Goal: Transaction & Acquisition: Purchase product/service

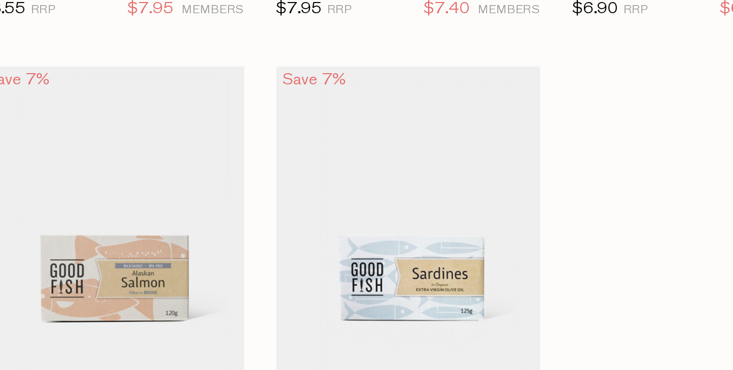
scroll to position [167, 0]
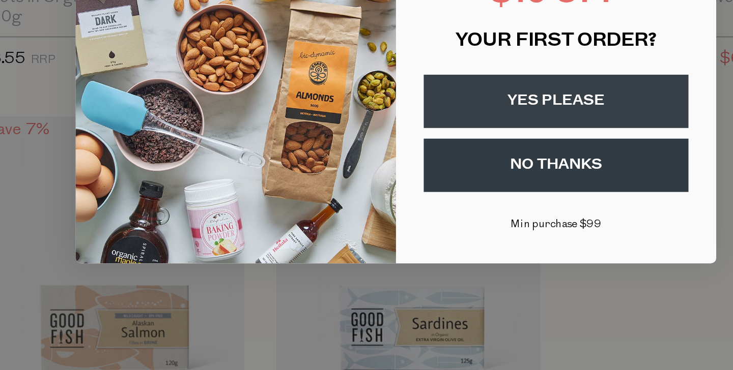
click at [380, 212] on button "NO THANKS" at bounding box center [443, 224] width 126 height 25
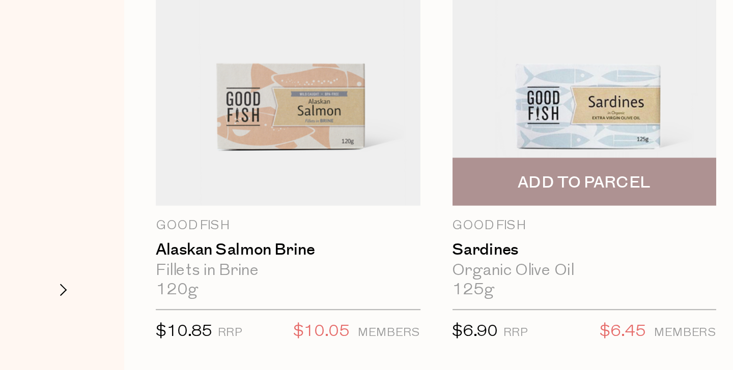
scroll to position [226, 0]
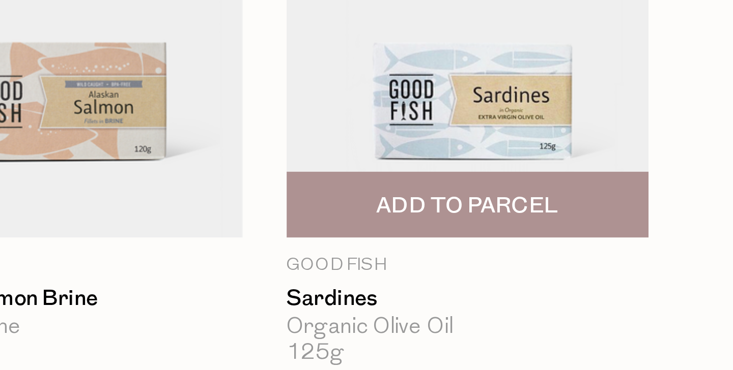
click at [309, 143] on img at bounding box center [372, 217] width 126 height 149
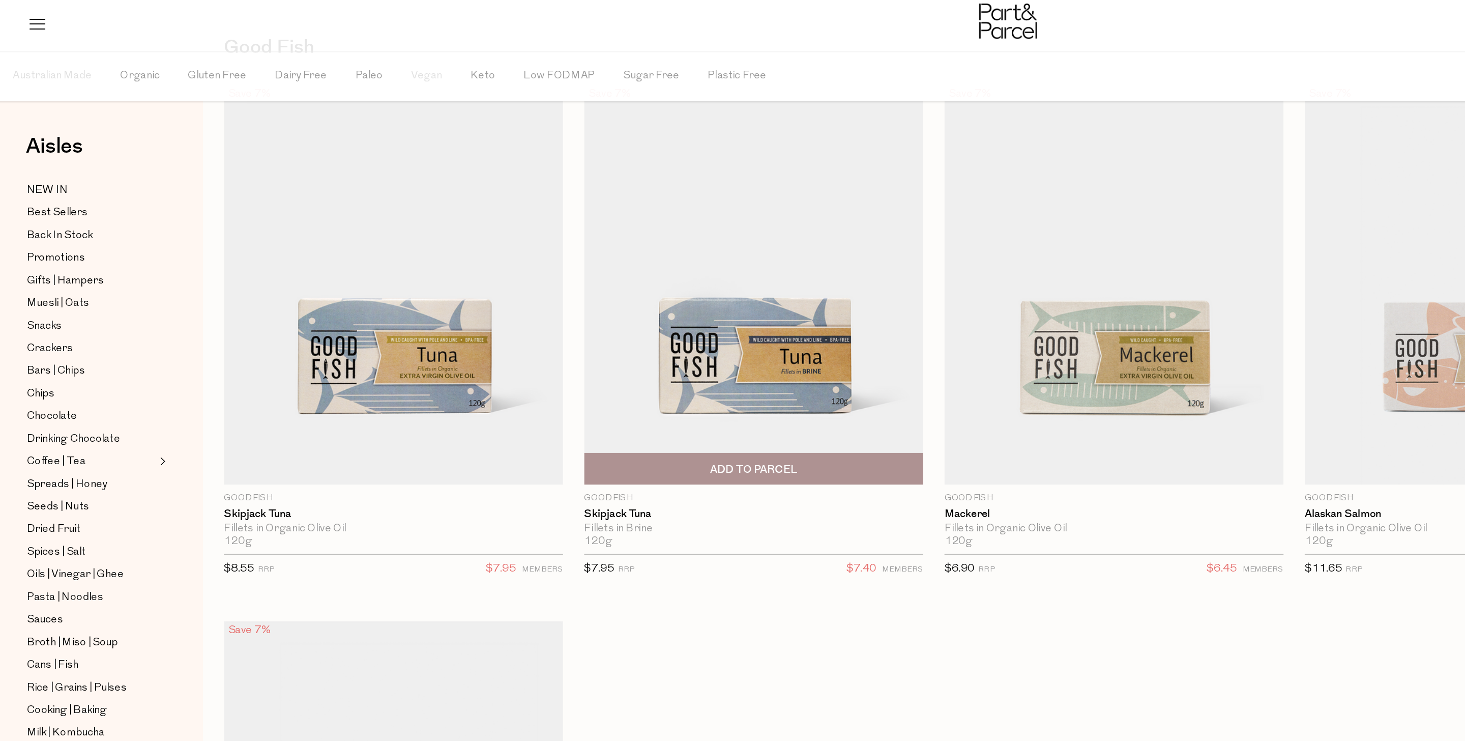
scroll to position [42, 0]
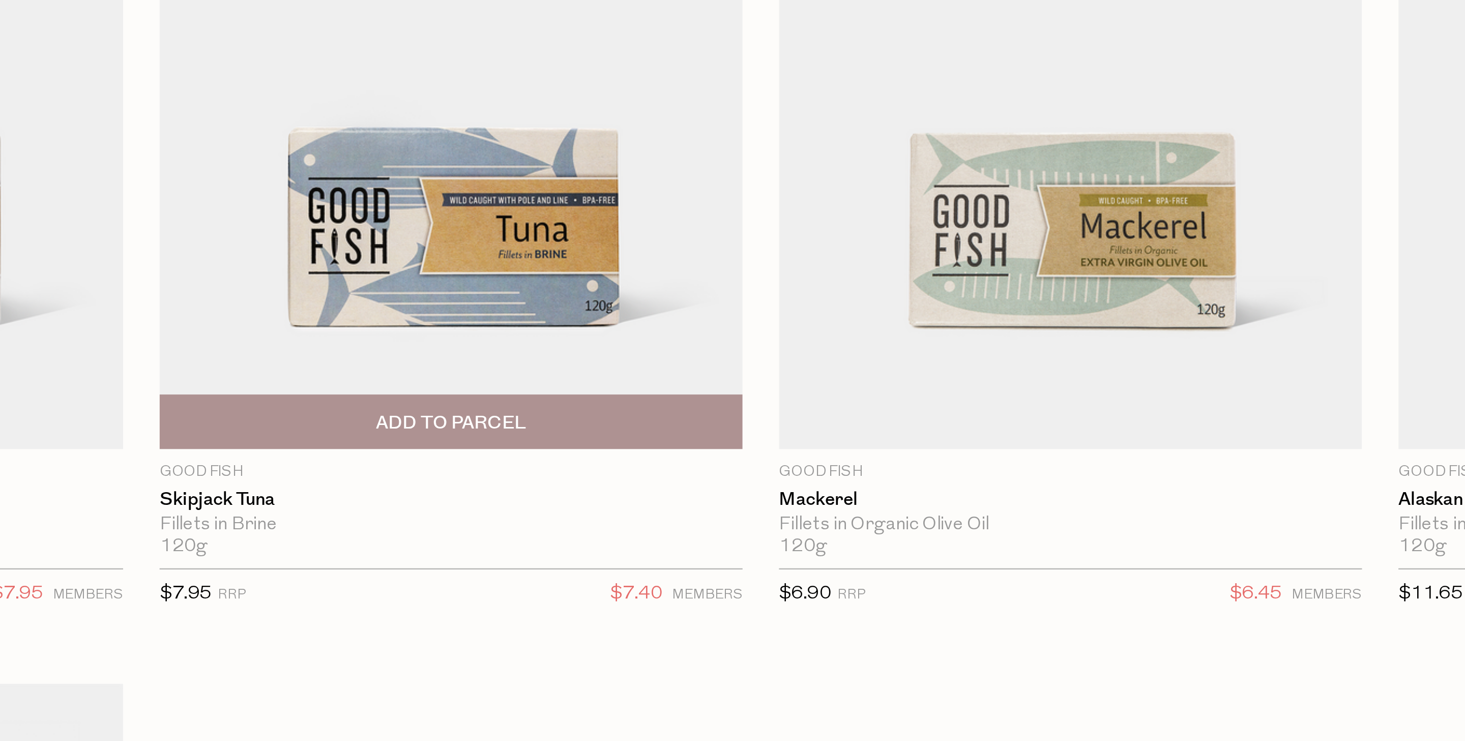
click at [427, 136] on img at bounding box center [549, 235] width 244 height 288
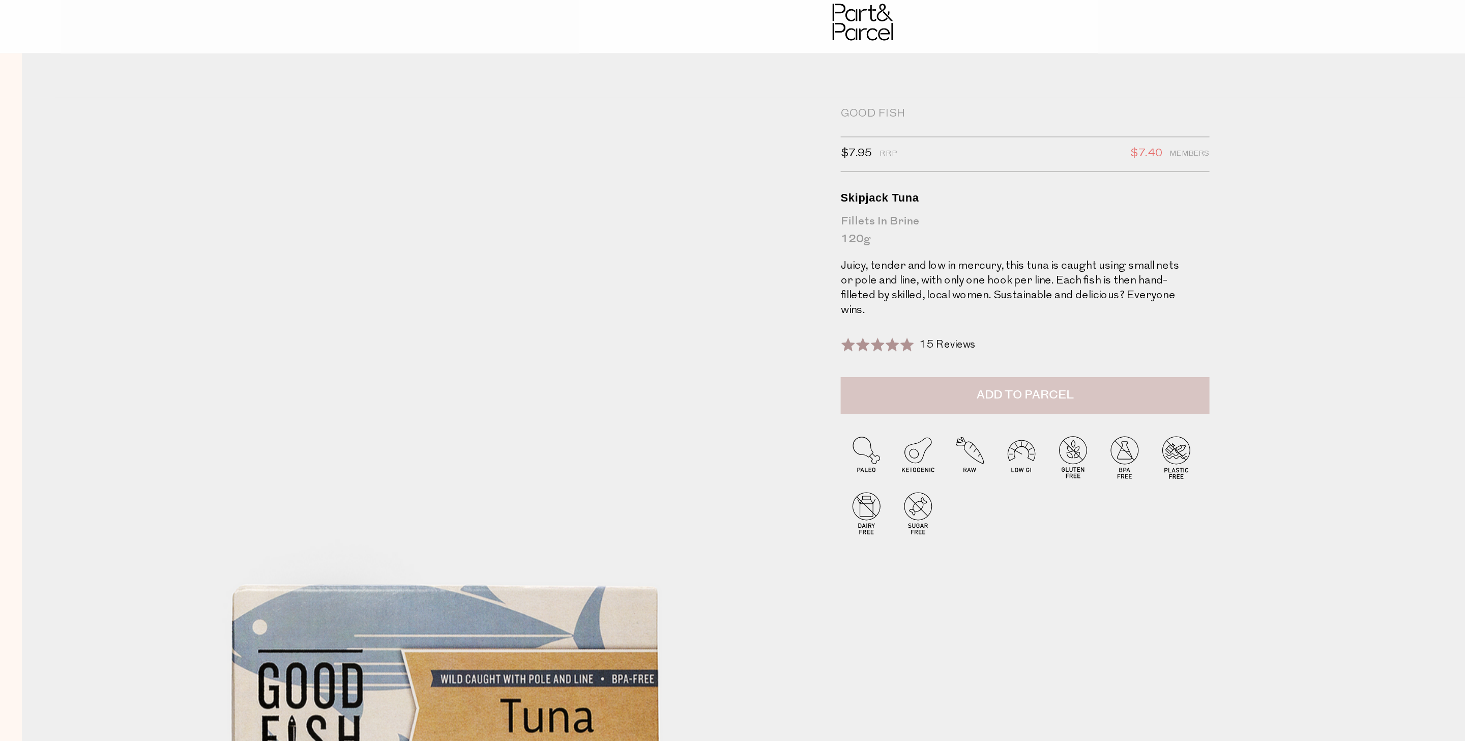
click at [717, 273] on button "Add to Parcel" at bounding box center [844, 272] width 254 height 25
click at [943, 278] on button "button" at bounding box center [957, 271] width 29 height 22
type input "2"
click at [943, 282] on button "button" at bounding box center [957, 271] width 29 height 22
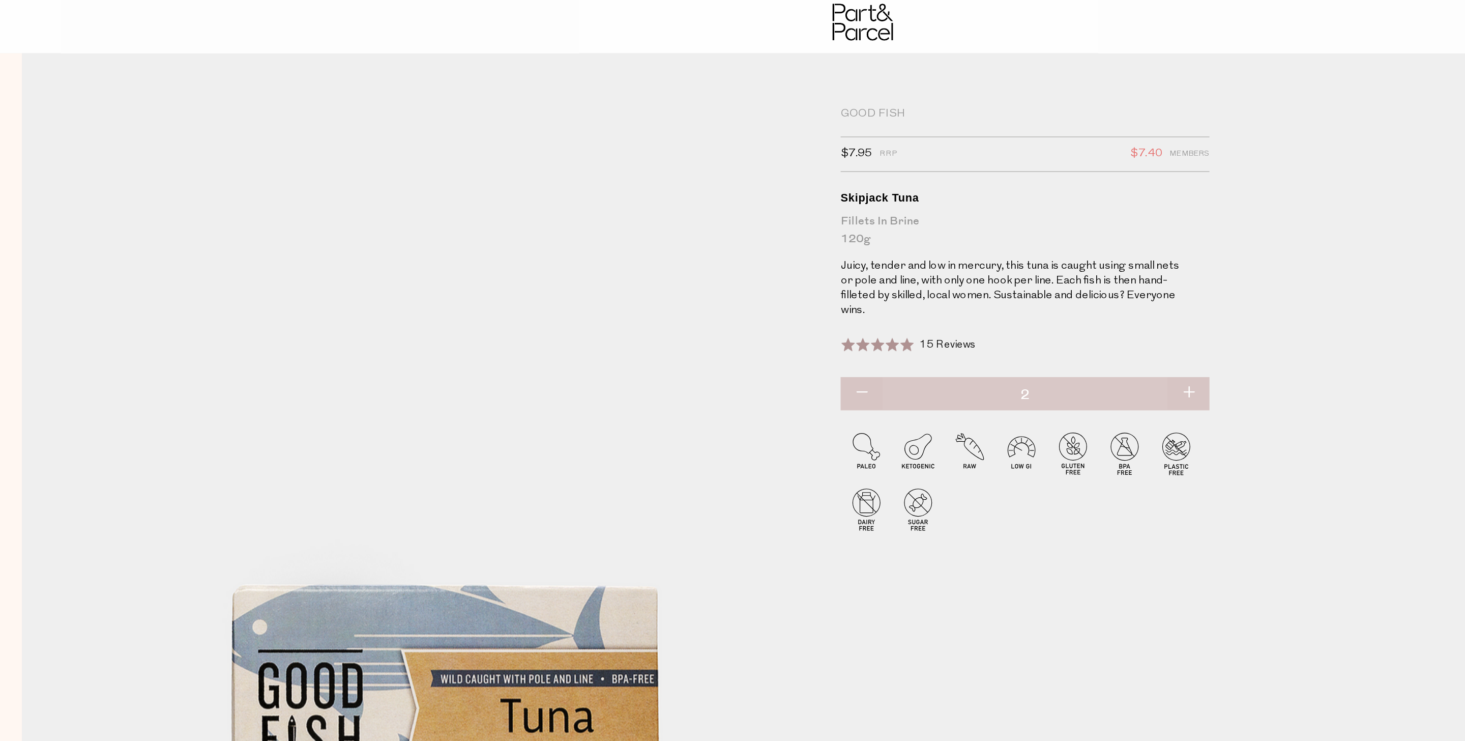
type input "3"
click at [943, 278] on button "button" at bounding box center [957, 271] width 29 height 22
type input "4"
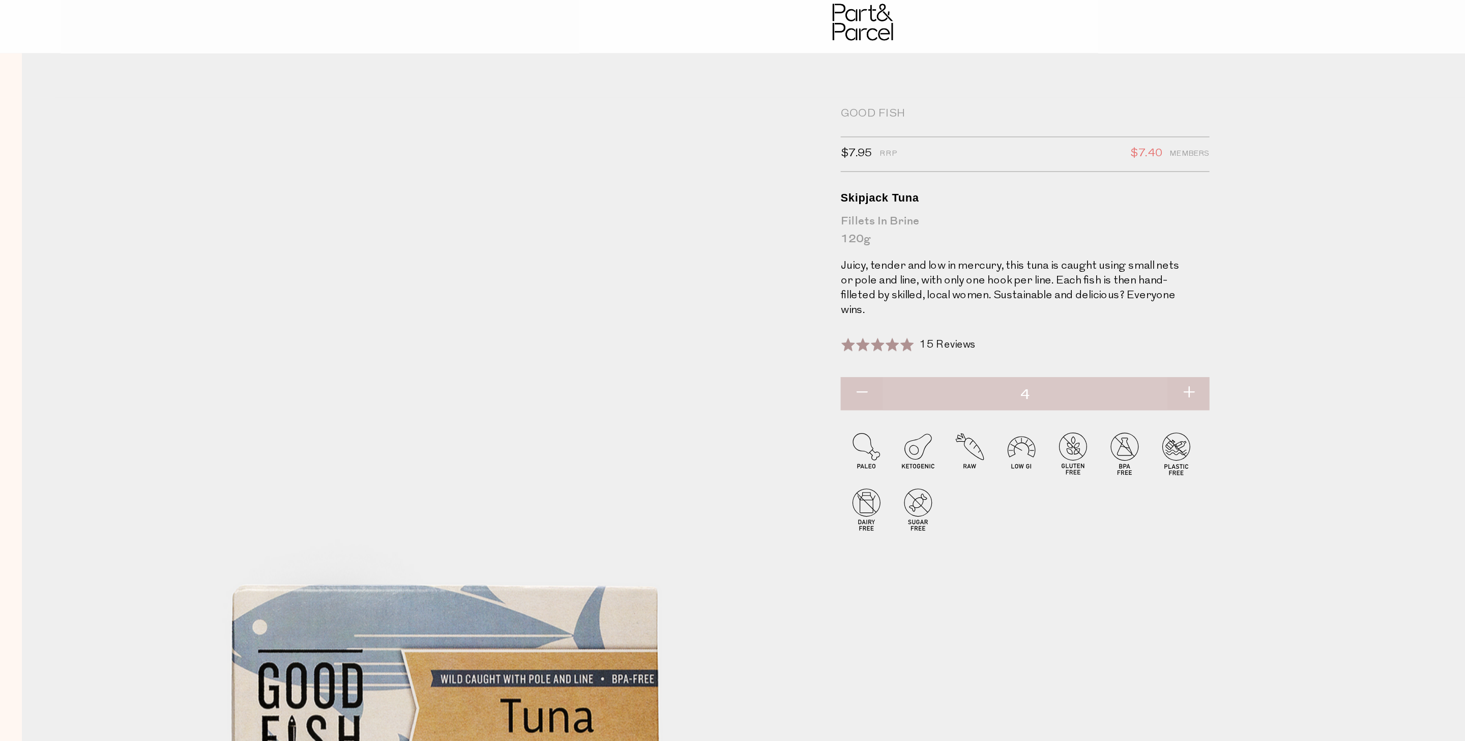
click at [943, 280] on button "button" at bounding box center [957, 271] width 29 height 22
type input "5"
click at [943, 280] on button "button" at bounding box center [957, 271] width 29 height 22
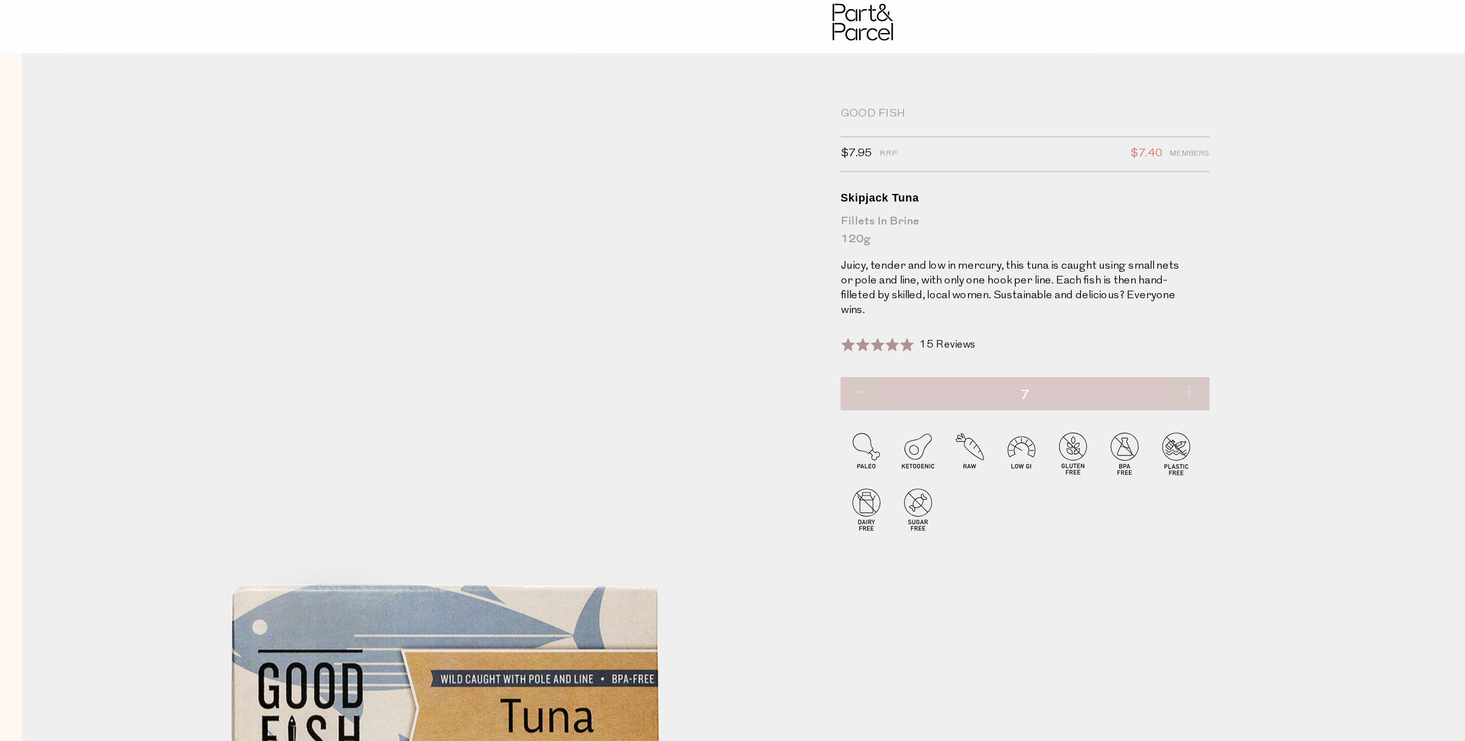
click at [943, 281] on button "button" at bounding box center [957, 271] width 29 height 22
type input "9"
click at [943, 281] on button "button" at bounding box center [957, 271] width 29 height 22
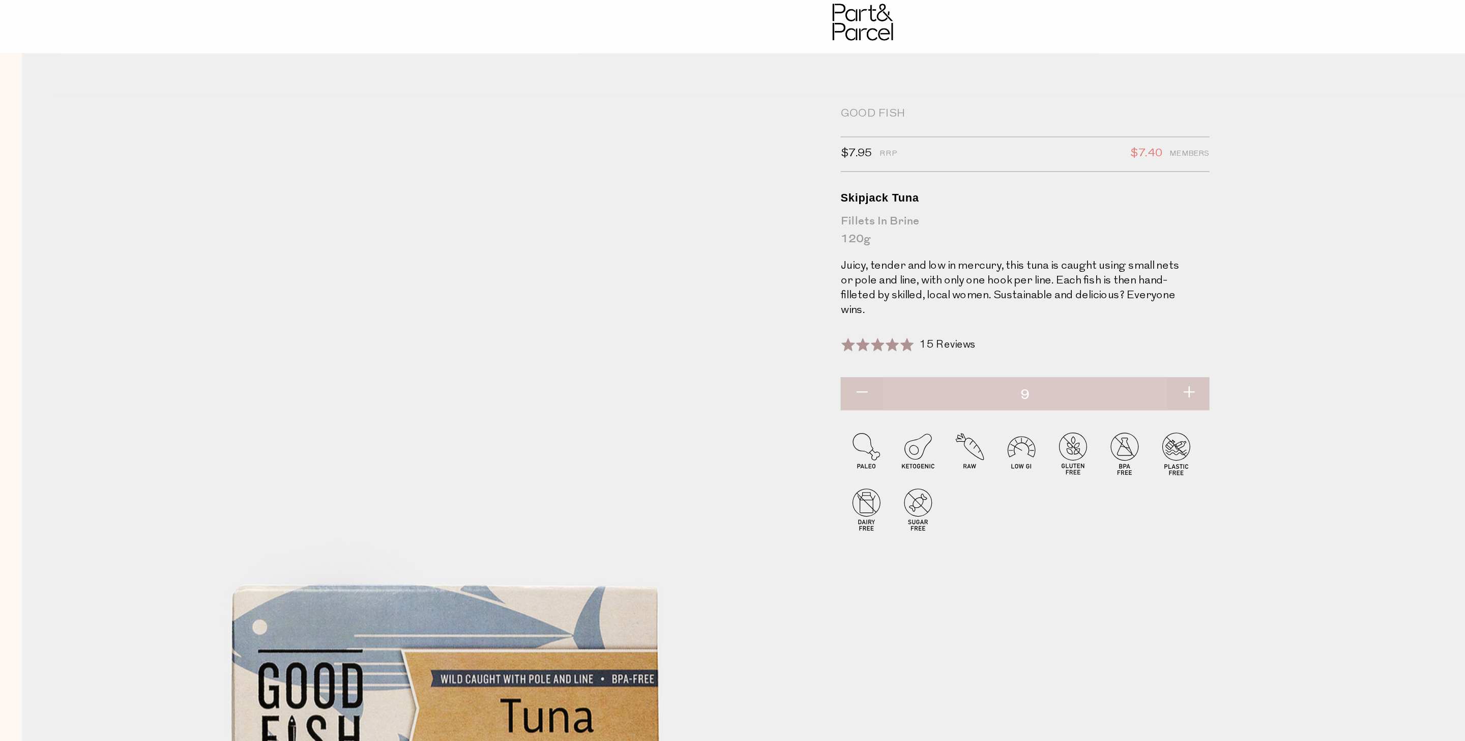
type input "10"
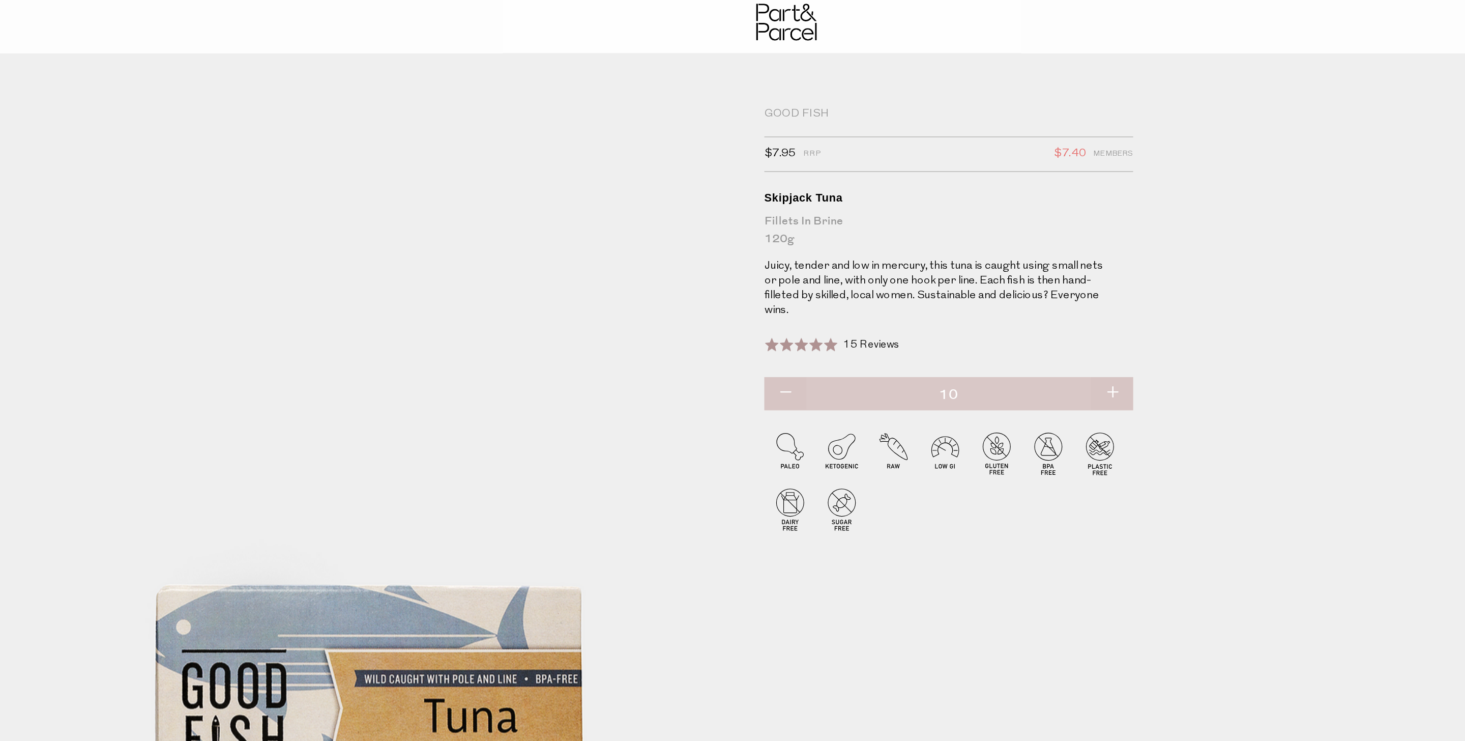
click at [943, 275] on button "button" at bounding box center [957, 271] width 29 height 22
type input "11"
click at [943, 282] on button "button" at bounding box center [957, 271] width 29 height 22
type input "12"
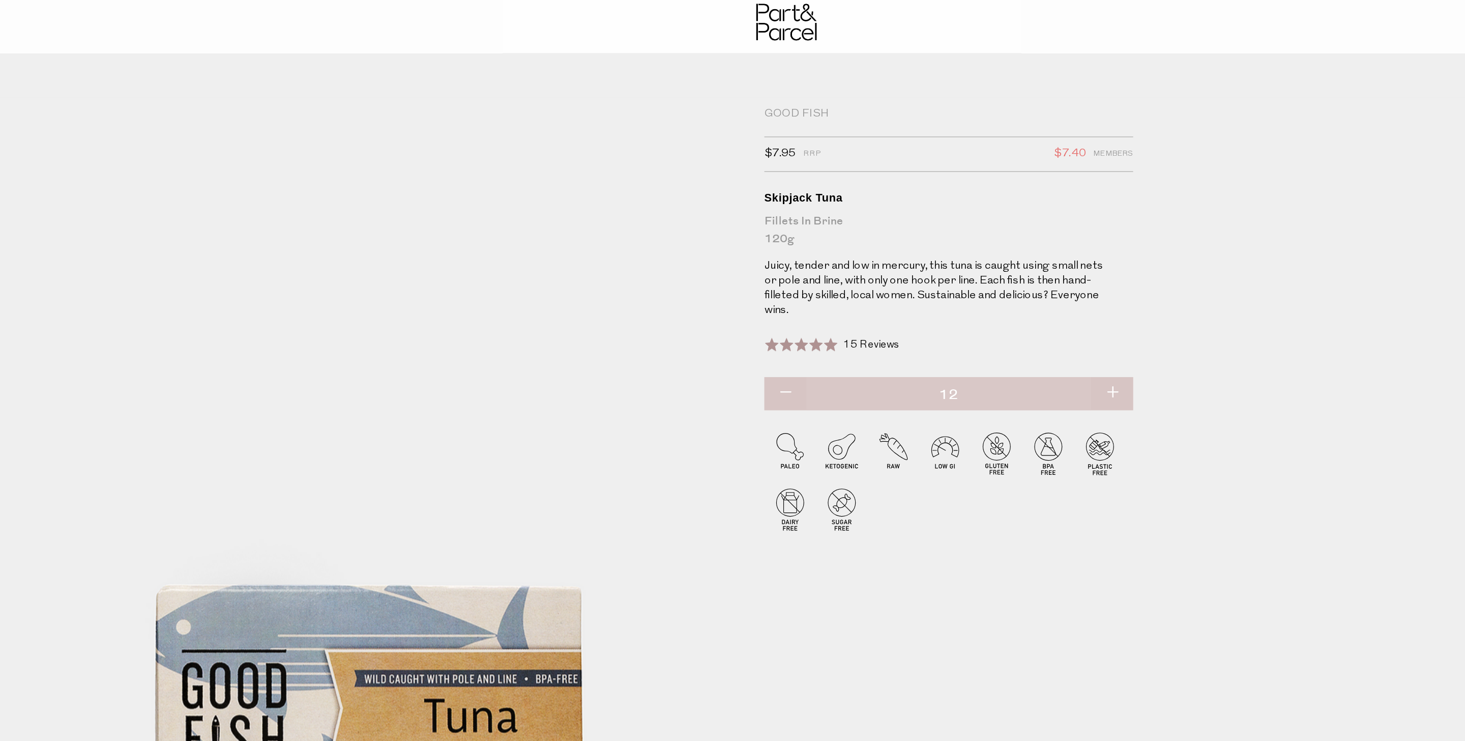
type input "12"
click at [943, 282] on button "button" at bounding box center [957, 271] width 29 height 22
type input "13"
click at [943, 282] on button "button" at bounding box center [957, 271] width 29 height 22
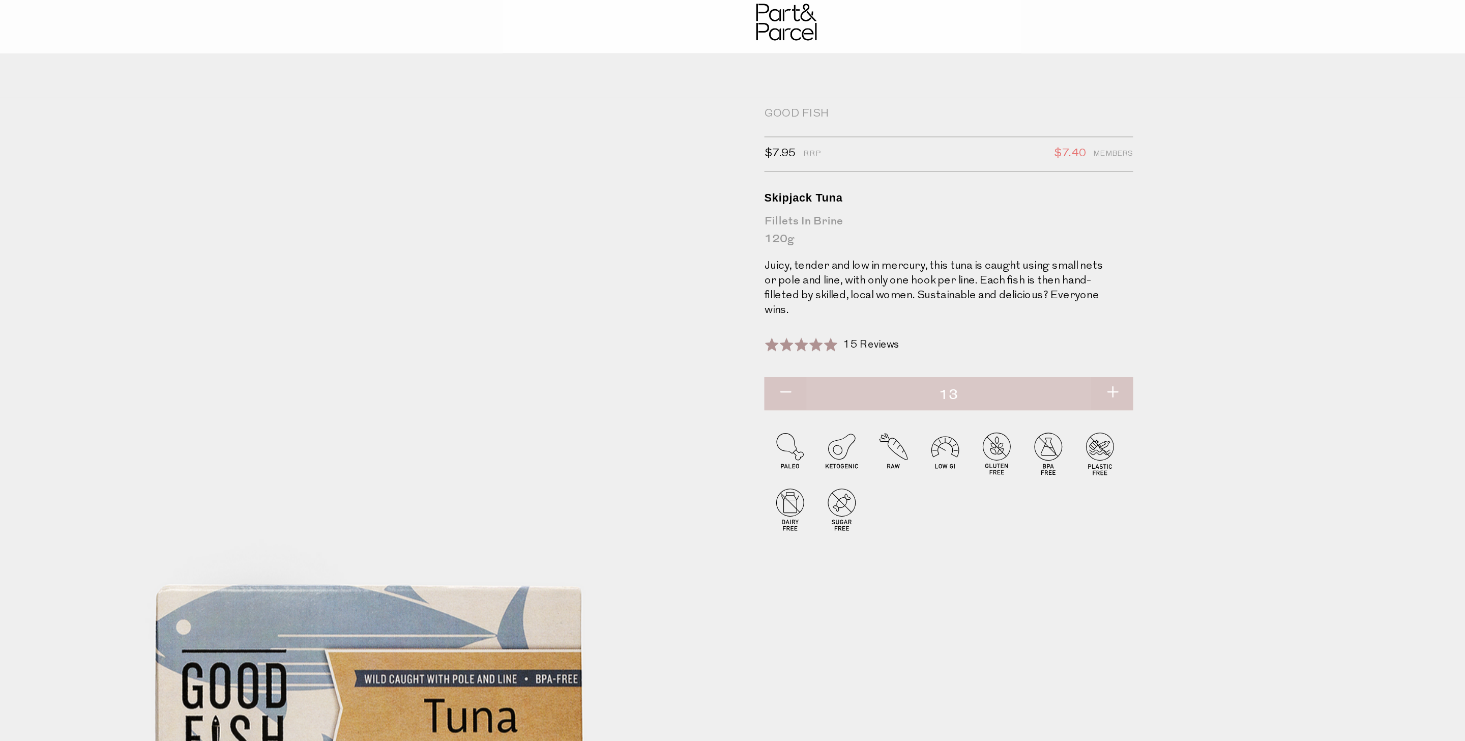
type input "14"
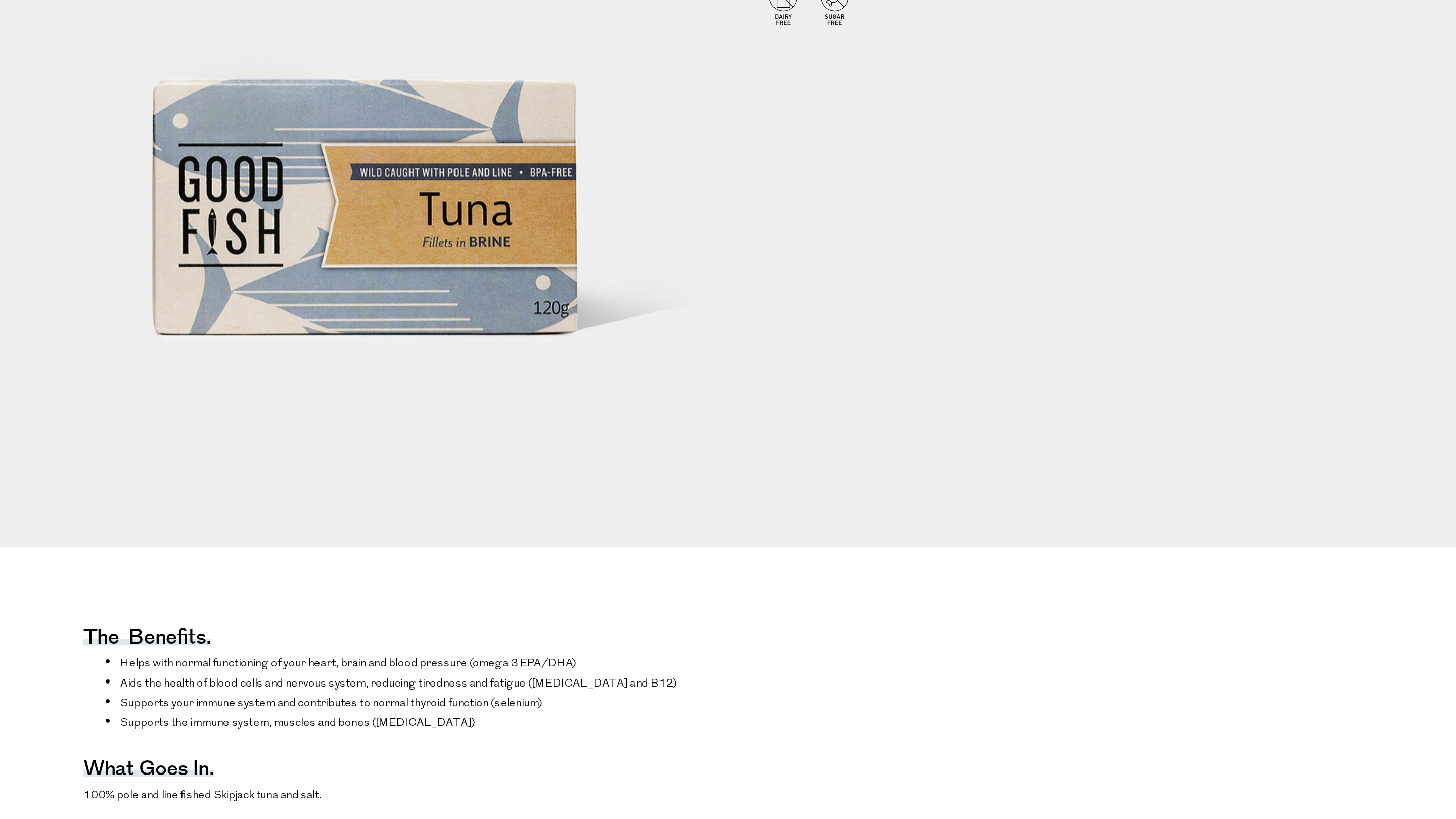
scroll to position [133, 0]
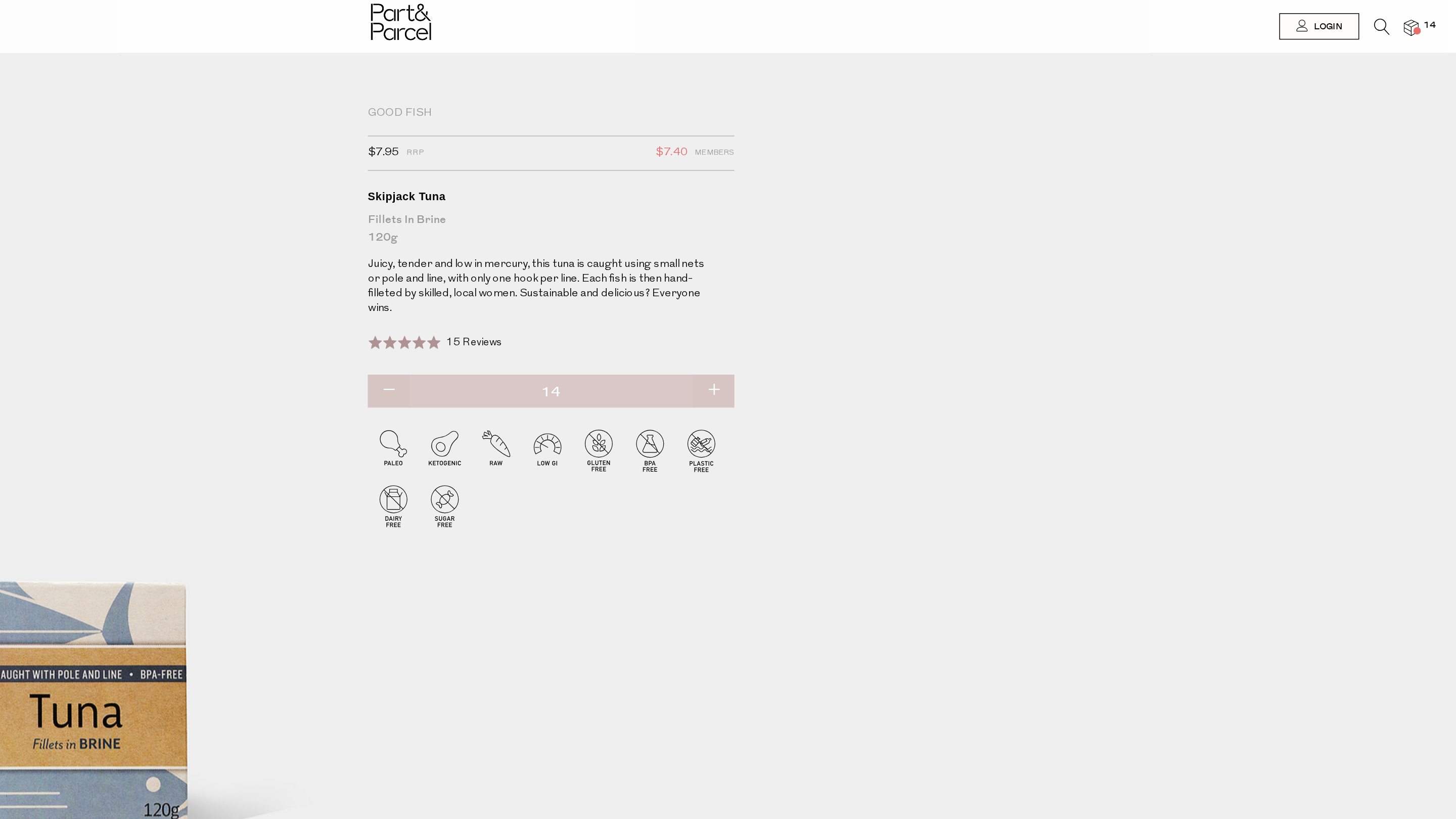
scroll to position [0, 7]
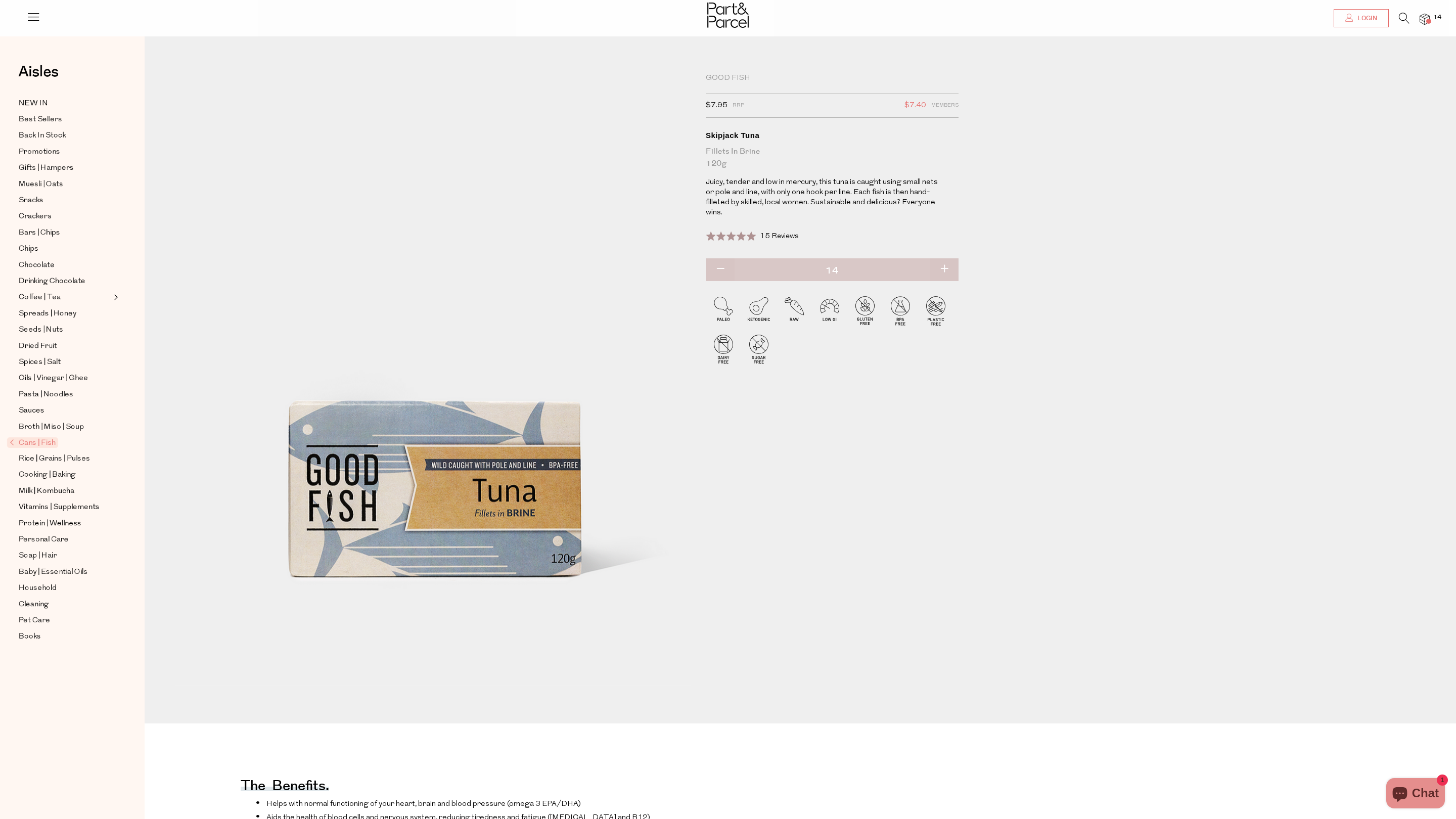
click at [1367, 15] on span "Login" at bounding box center [1366, 18] width 22 height 9
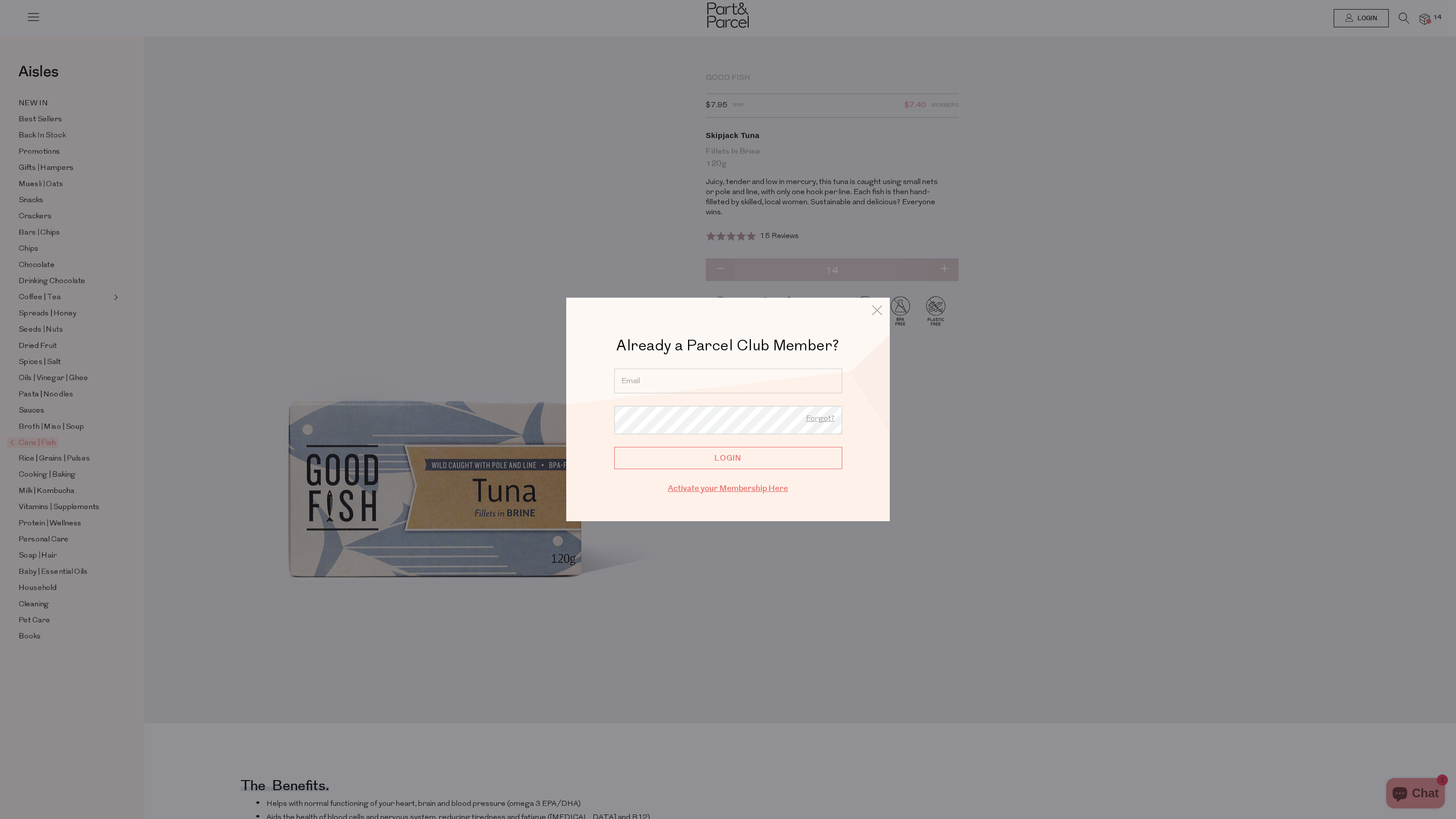
click at [752, 495] on link "Activate your Membership Here" at bounding box center [728, 489] width 120 height 12
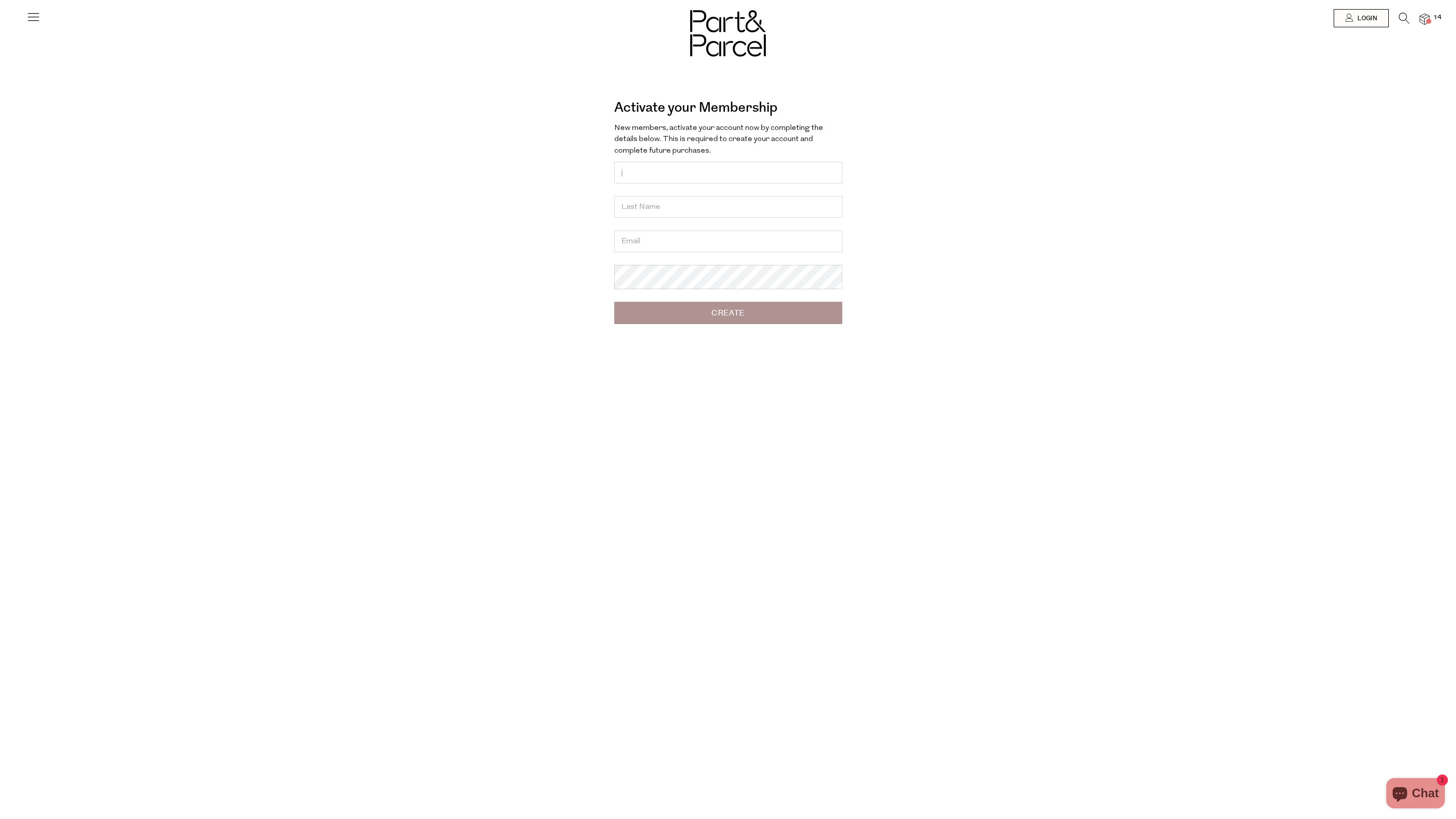
type input "j"
click at [679, 184] on input "j" at bounding box center [728, 173] width 228 height 22
type input "j"
click at [757, 184] on input "Ja" at bounding box center [728, 173] width 228 height 22
type input "Janelle"
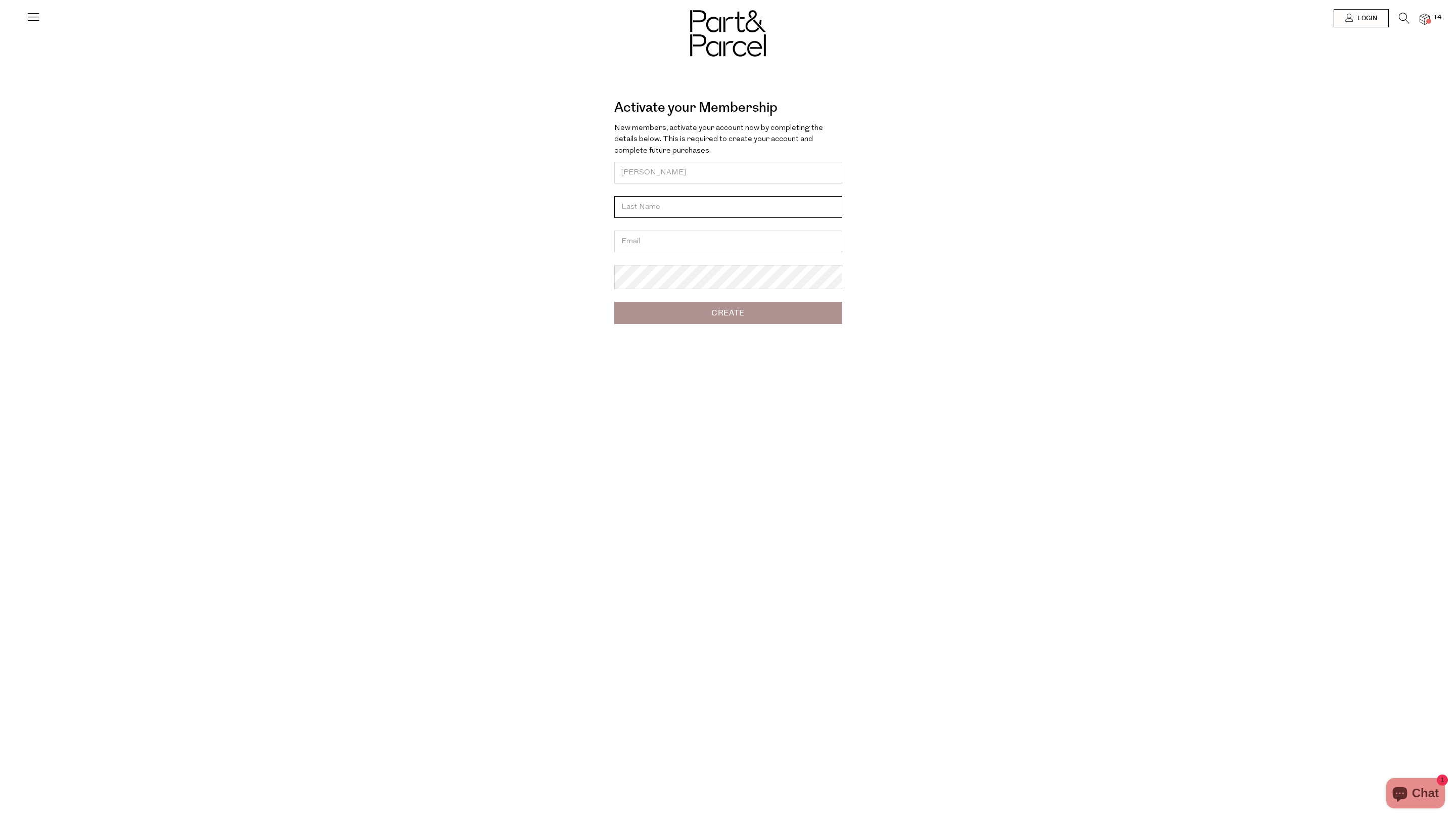
click at [783, 218] on input "text" at bounding box center [728, 207] width 228 height 22
type input "Moss"
type input "nelly.mossy@icloud.com"
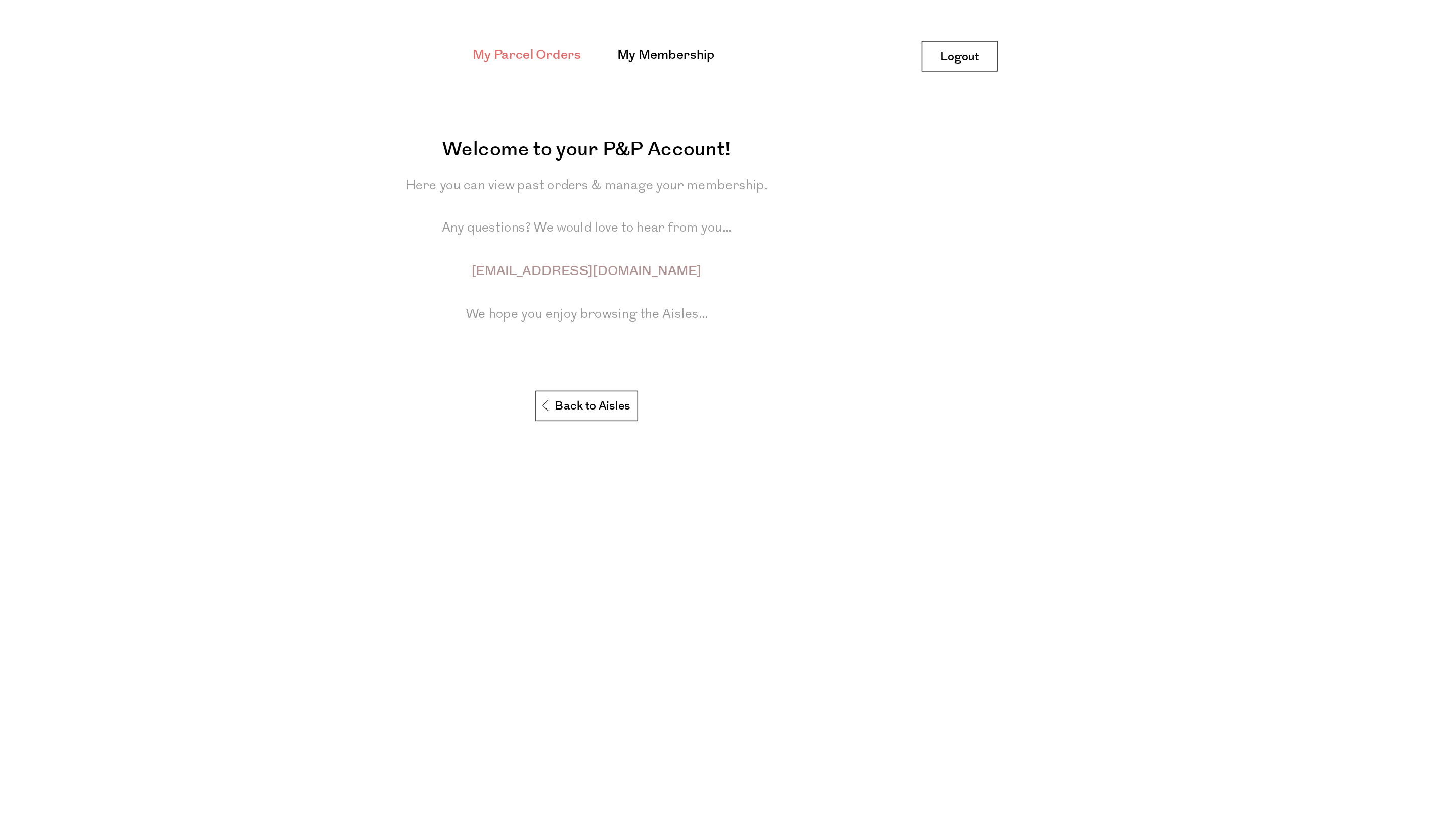
scroll to position [3, 0]
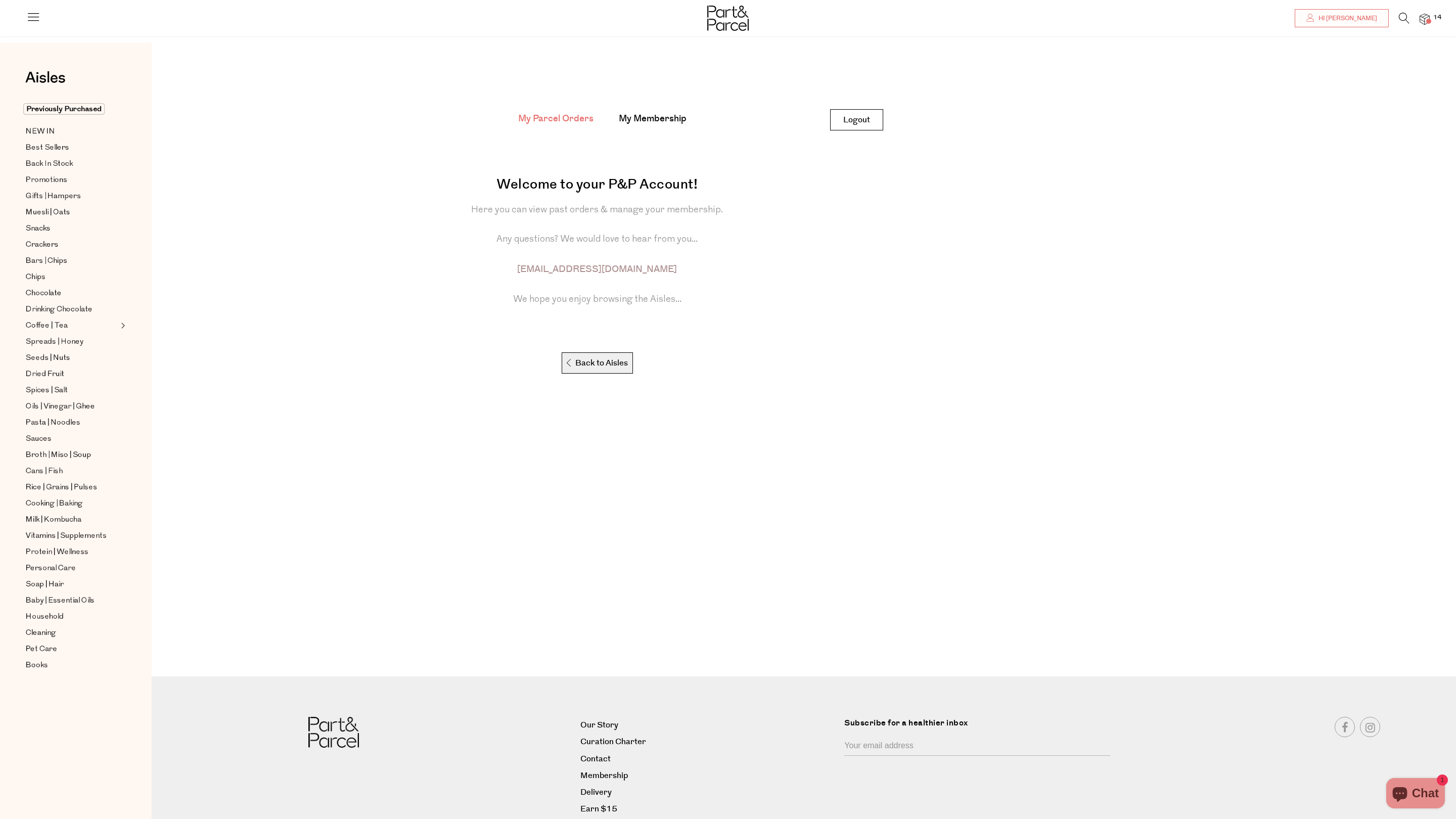
click at [608, 360] on p "Back to Aisles" at bounding box center [596, 363] width 64 height 21
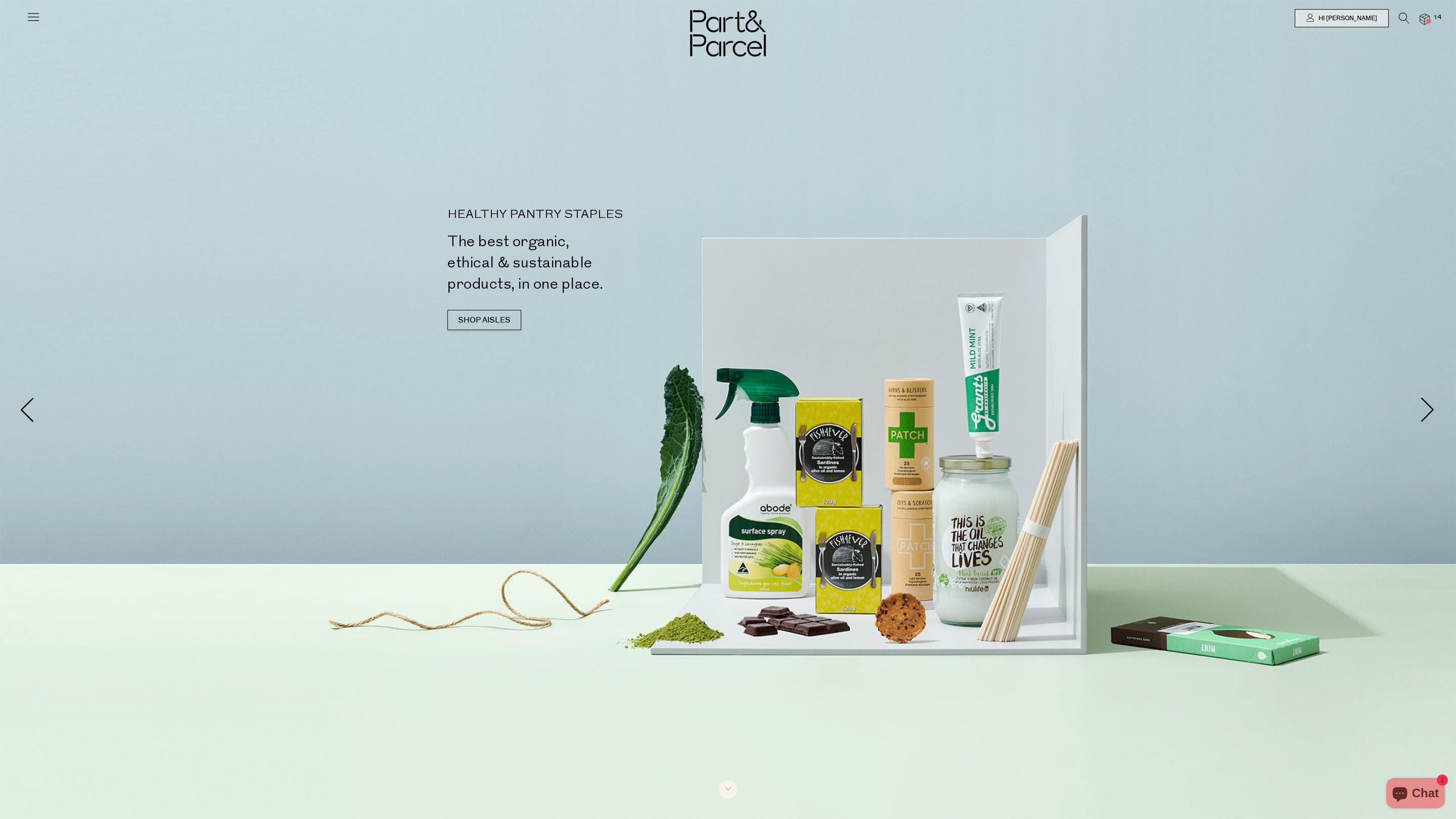
click at [26, 19] on icon at bounding box center [33, 17] width 14 height 14
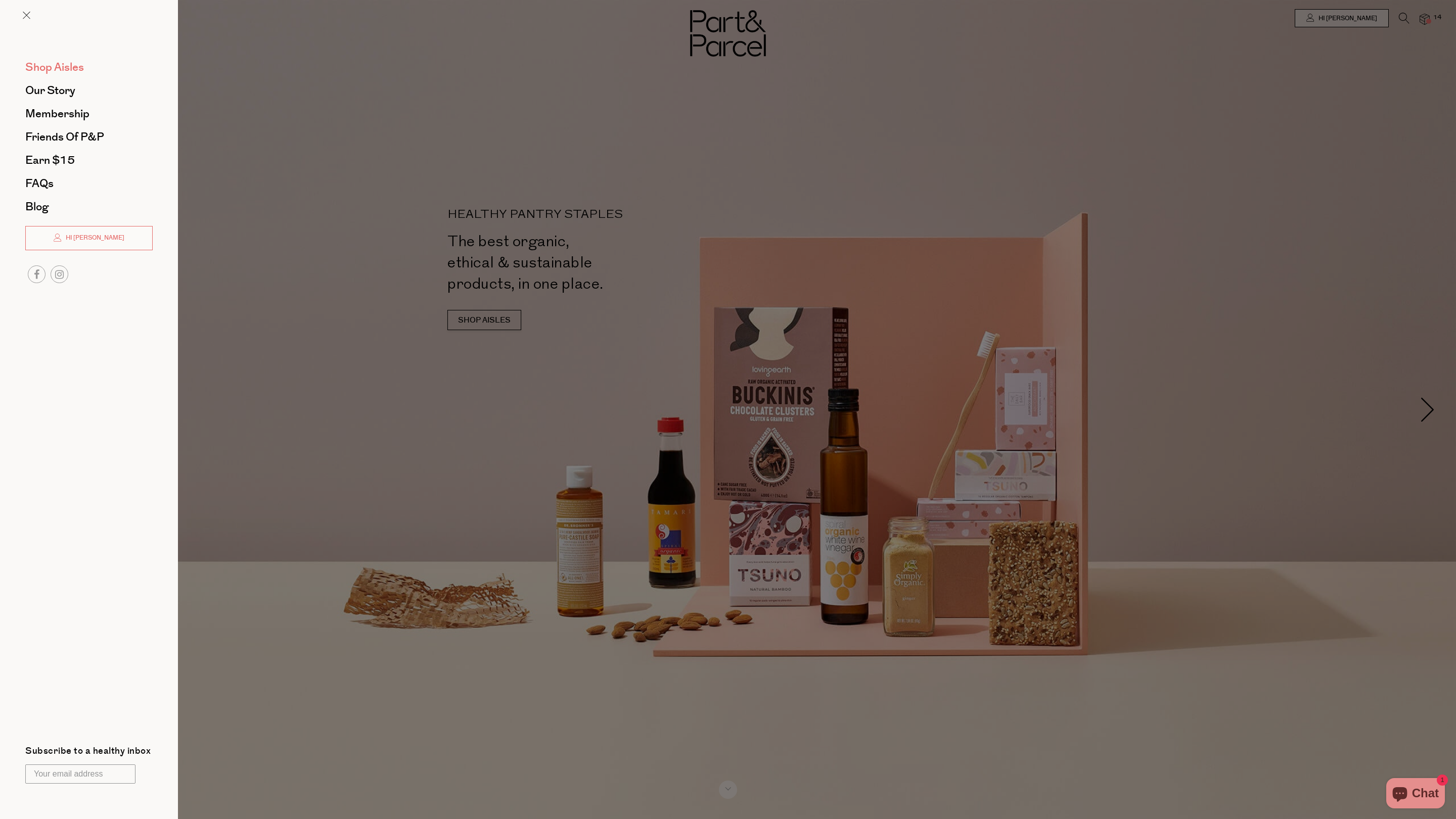
click at [40, 66] on span "Shop Aisles" at bounding box center [54, 68] width 59 height 16
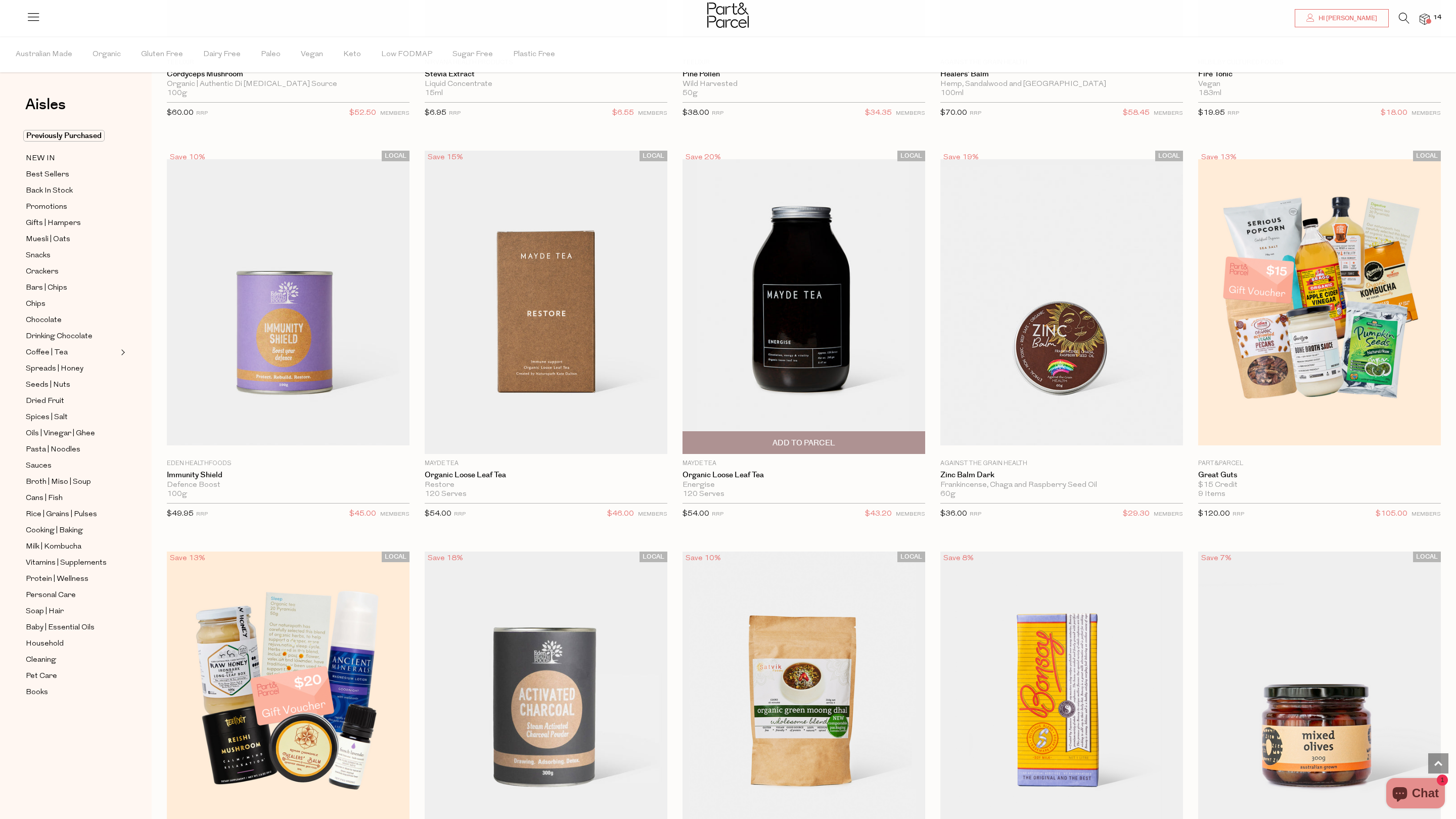
scroll to position [3073, 0]
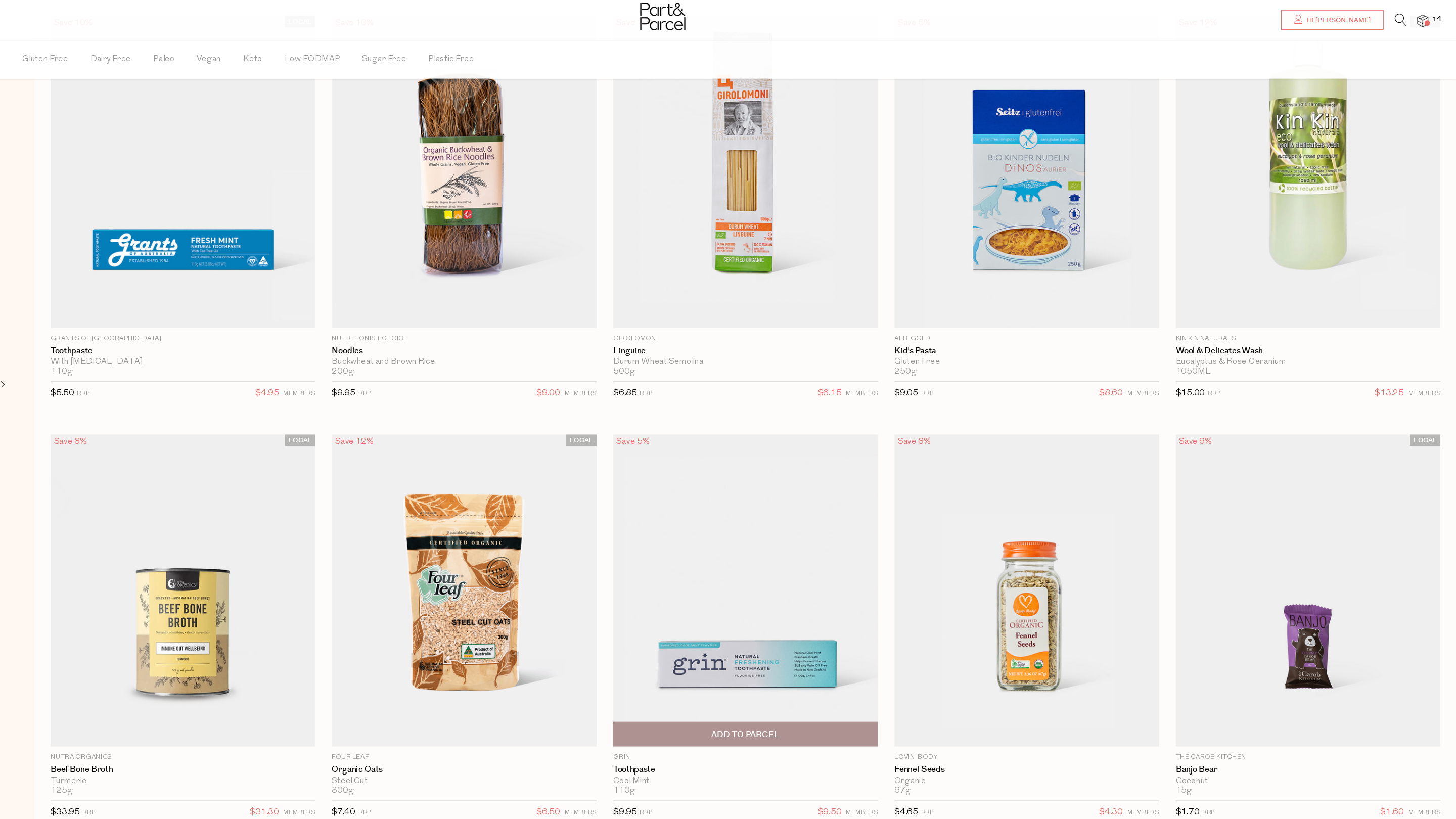
scroll to position [6694, 0]
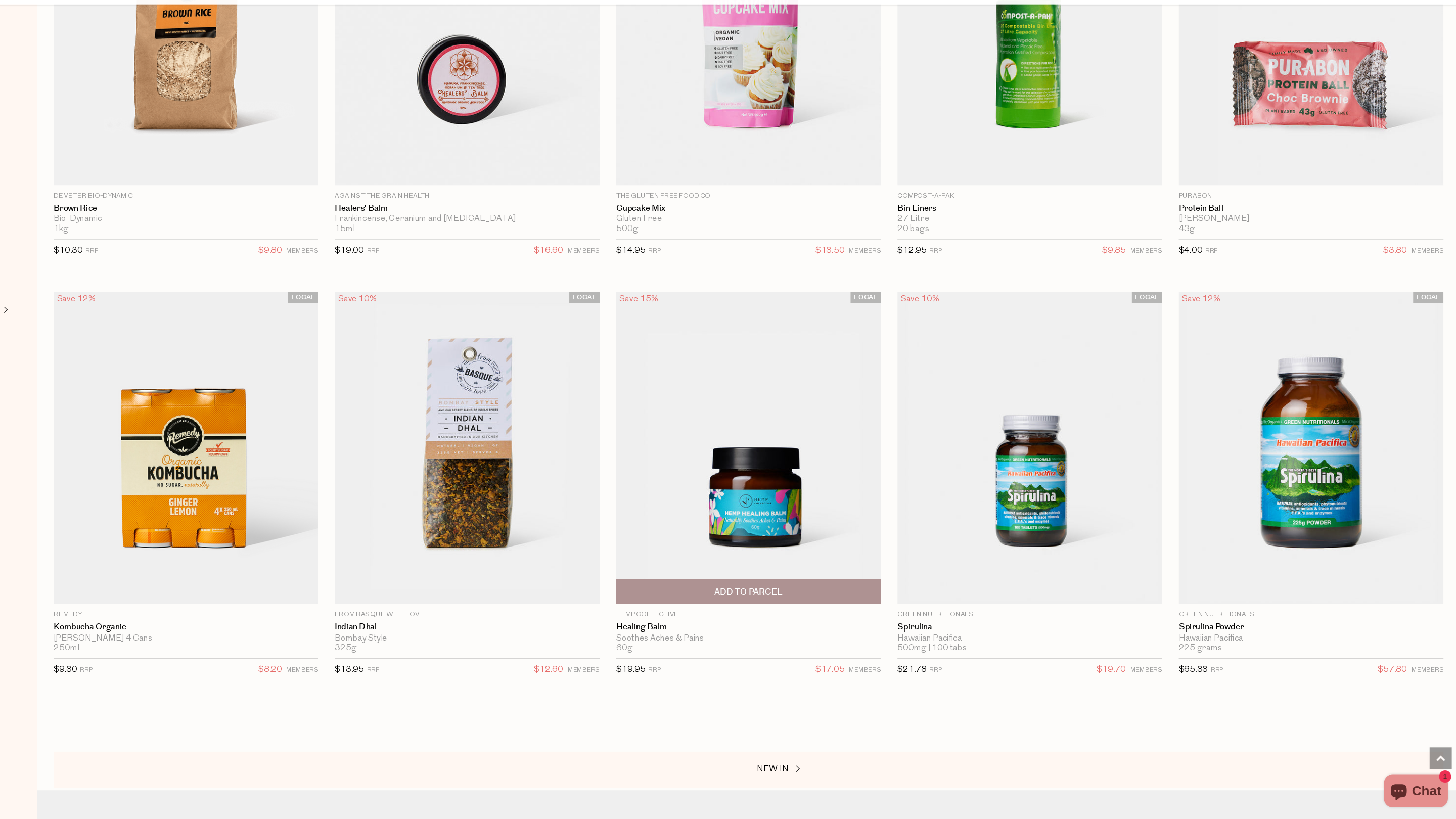
scroll to position [10985, 0]
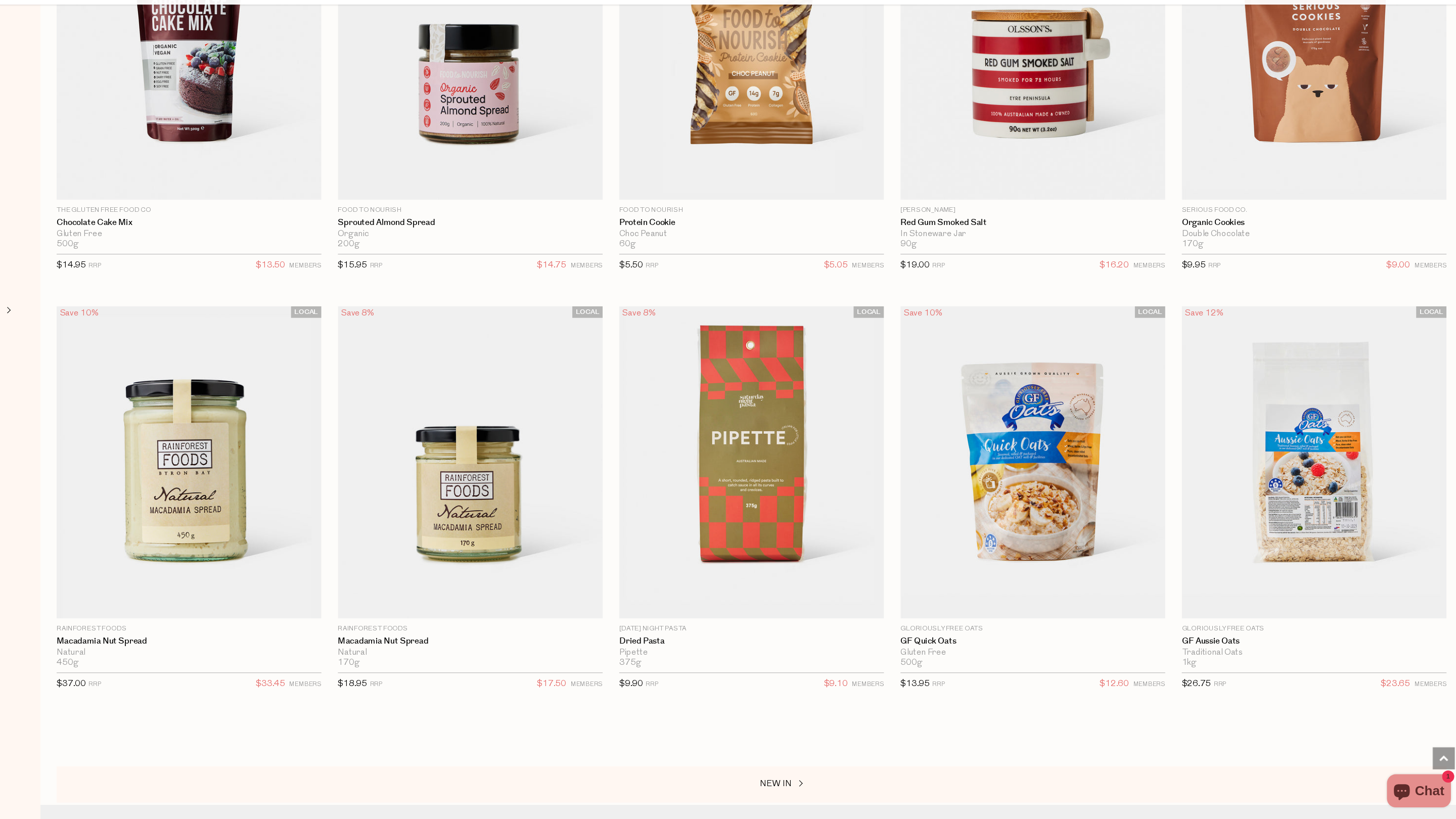
scroll to position [14836, 0]
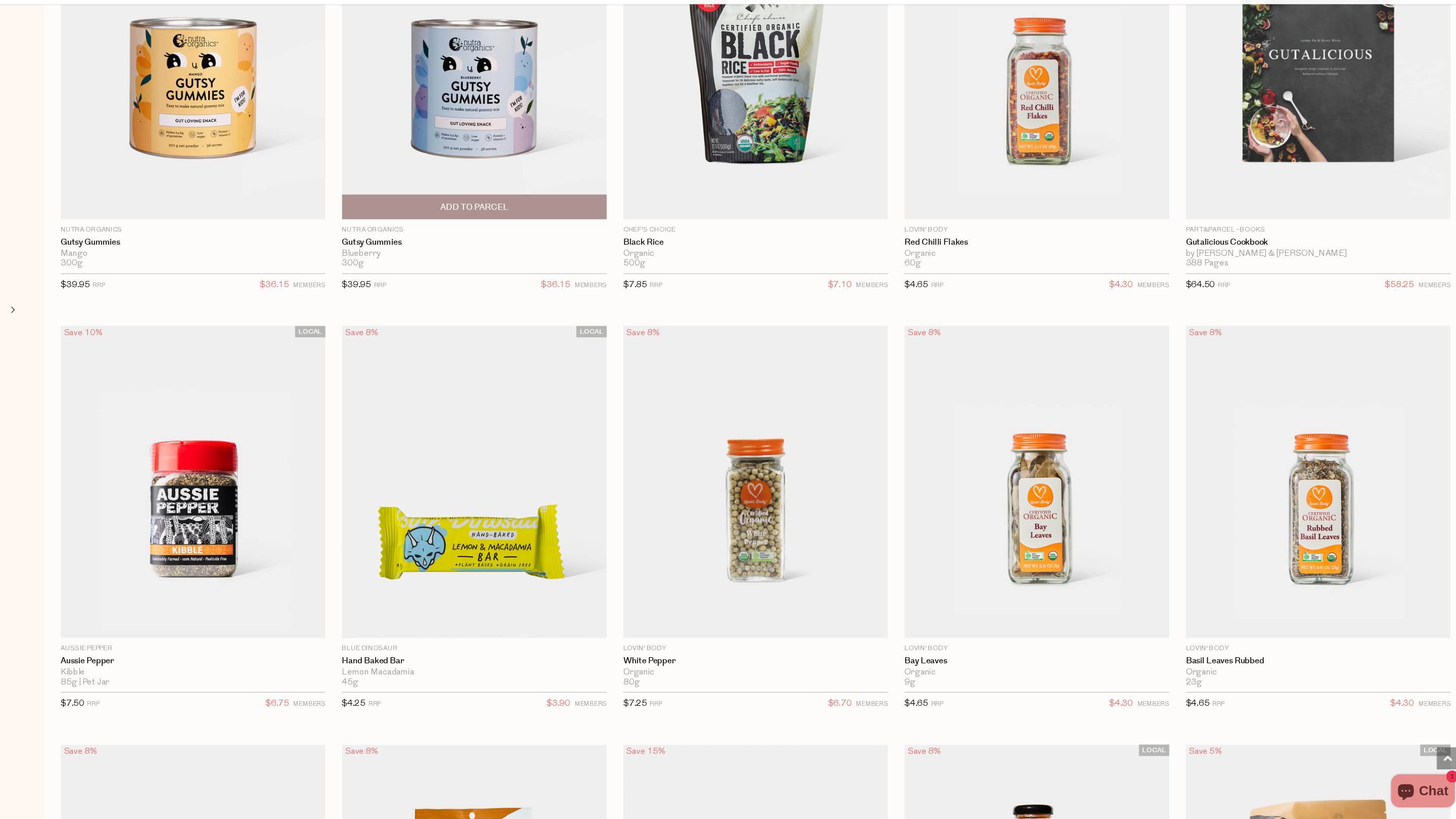
scroll to position [17885, 0]
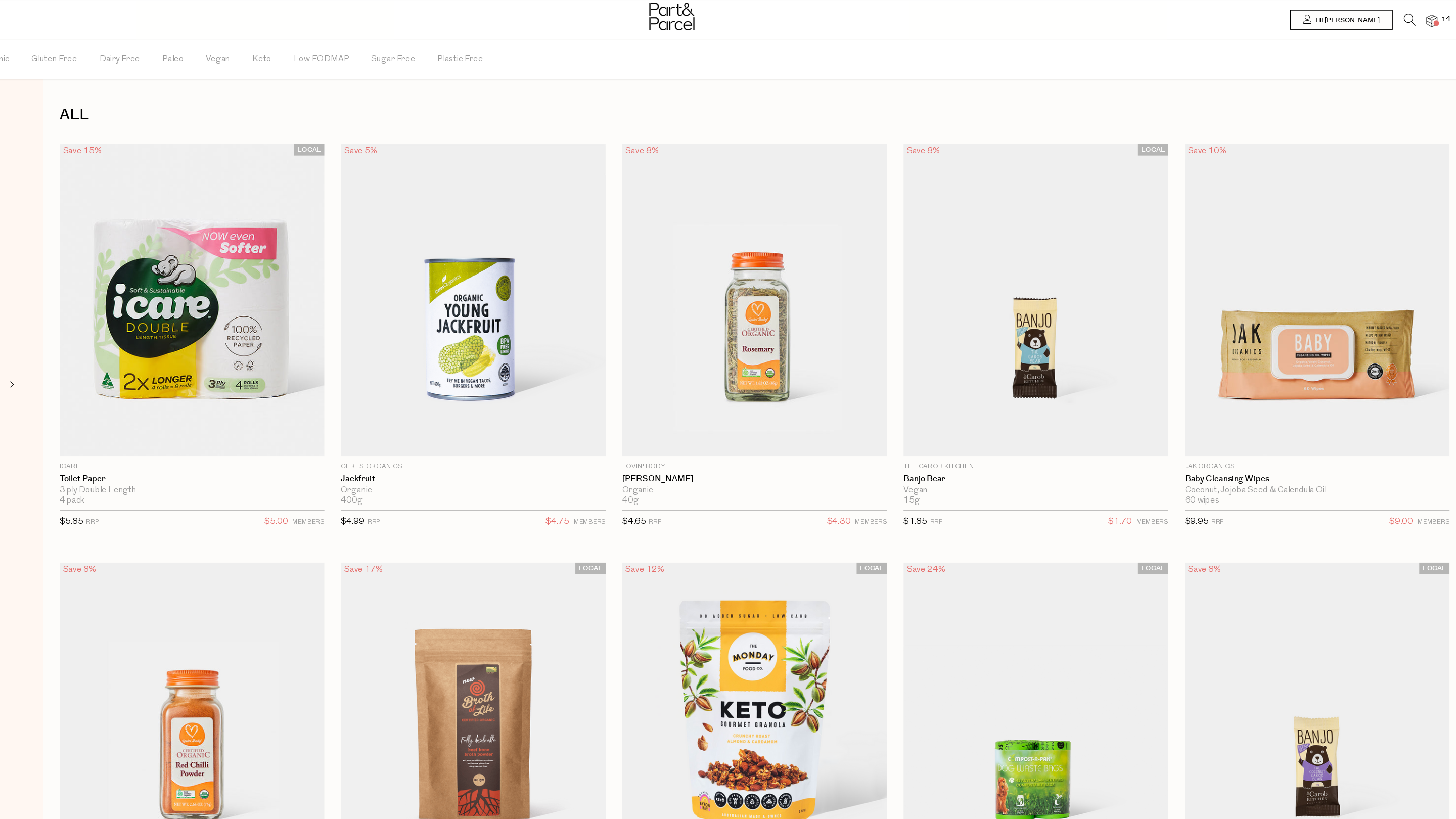
scroll to position [0, 122]
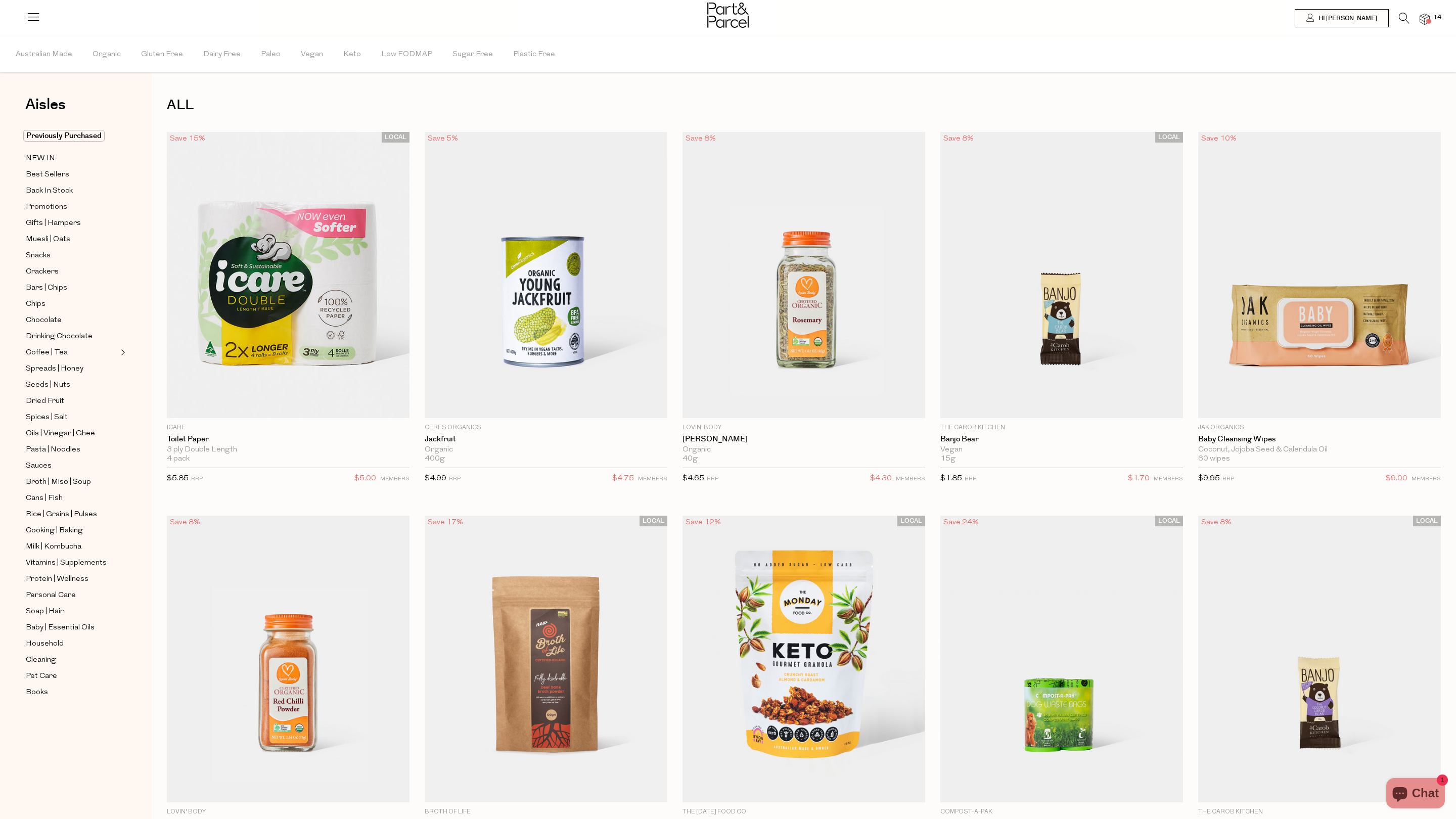
click at [1400, 14] on html "Ready to stock up Janelle? Close Image Product Total Qty Good Fish Skipjack Tun…" at bounding box center [728, 744] width 1456 height 1490
click at [1402, 18] on html "Ready to stock up Janelle? Close Image Product Total Qty Good Fish Skipjack Tun…" at bounding box center [728, 744] width 1456 height 1490
drag, startPoint x: 1246, startPoint y: 5, endPoint x: 1403, endPoint y: 19, distance: 157.6
click at [1403, 19] on html "Ready to stock up Janelle? Close Image Product Total Qty Good Fish Skipjack Tun…" at bounding box center [728, 744] width 1456 height 1490
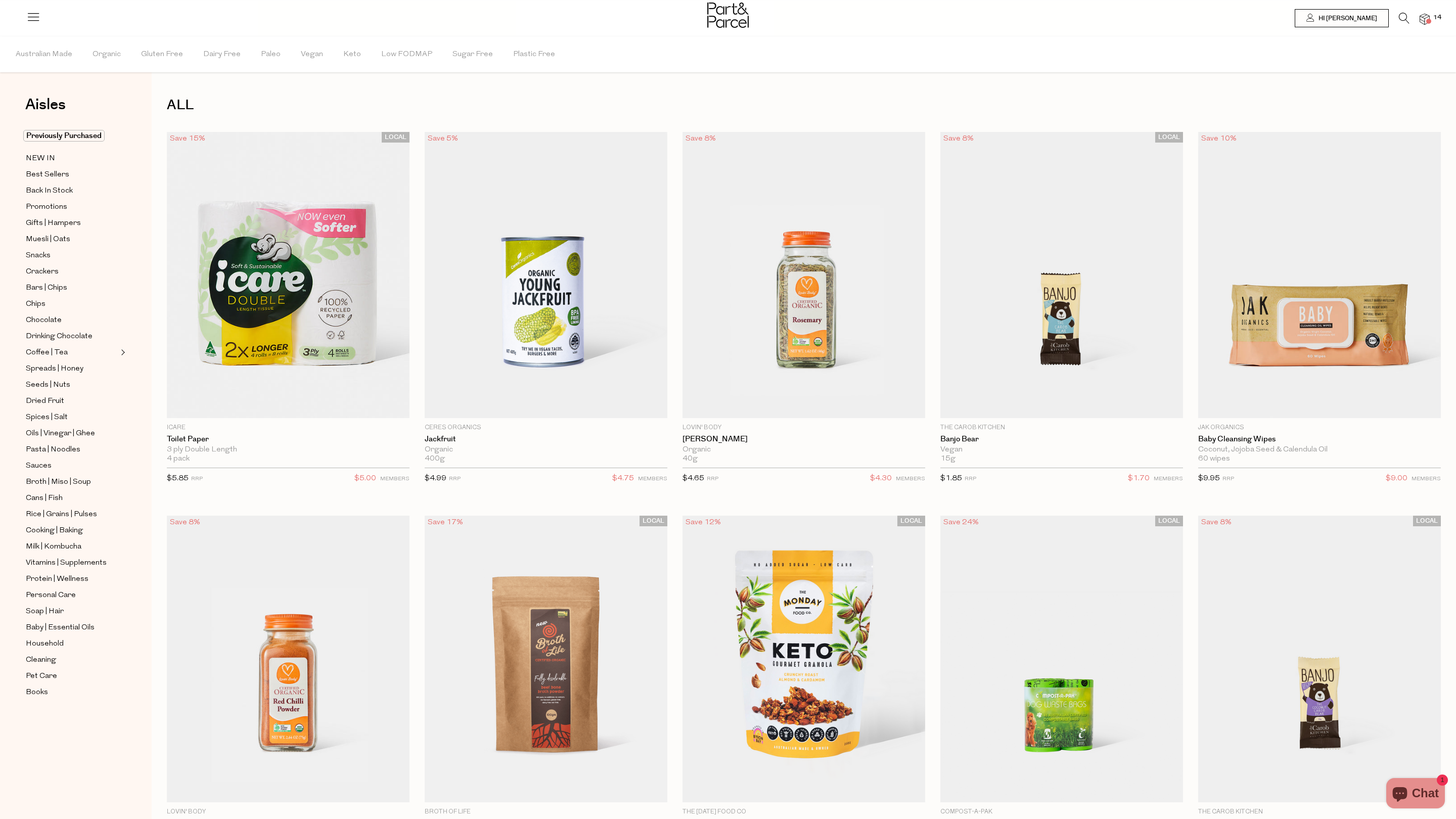
click at [1405, 19] on icon at bounding box center [1404, 18] width 11 height 11
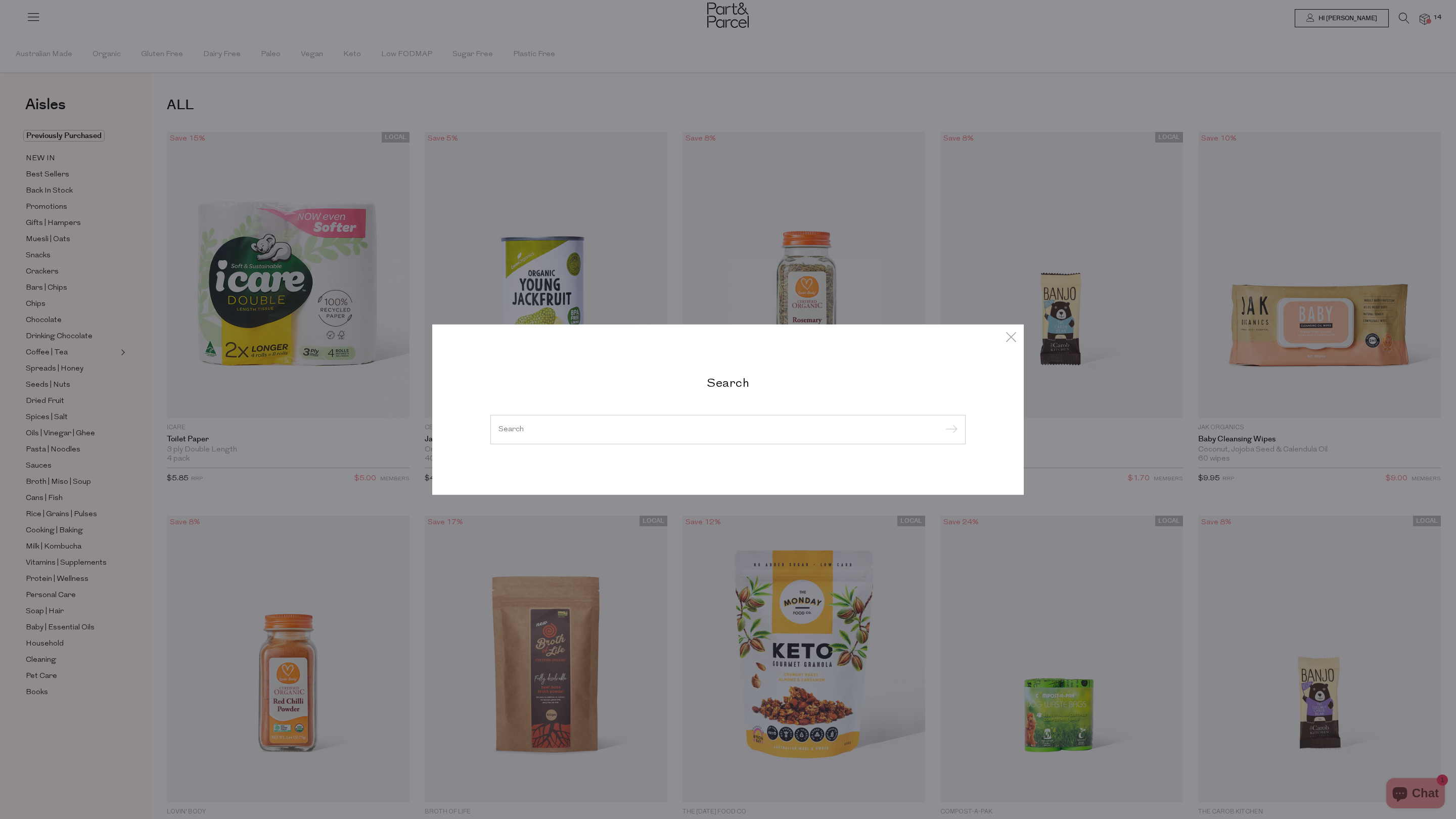
click at [734, 442] on div at bounding box center [728, 430] width 475 height 30
click at [701, 428] on input "search" at bounding box center [728, 429] width 459 height 8
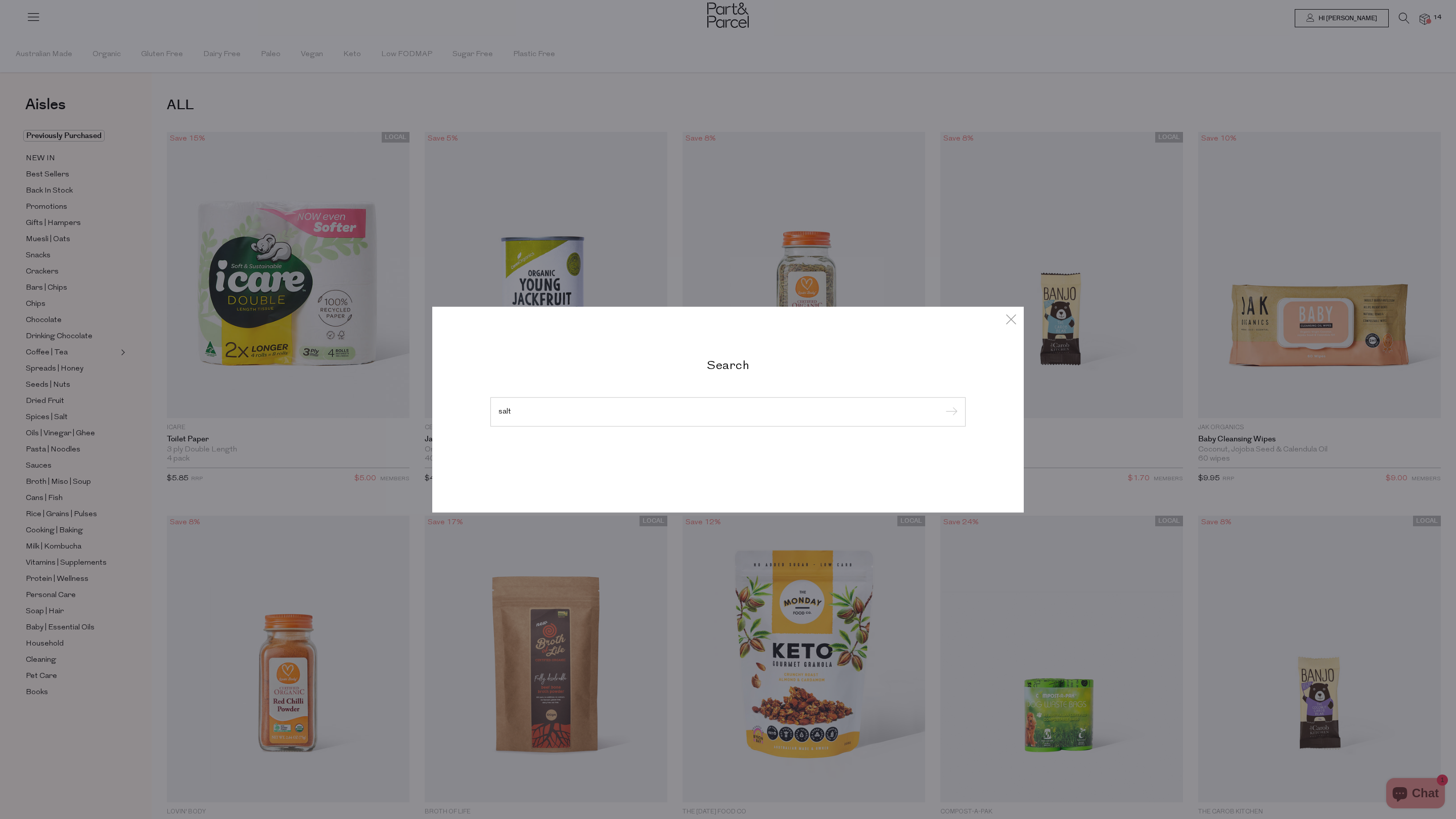
type input "salt"
click at [949, 411] on input "submit" at bounding box center [949, 412] width 15 height 15
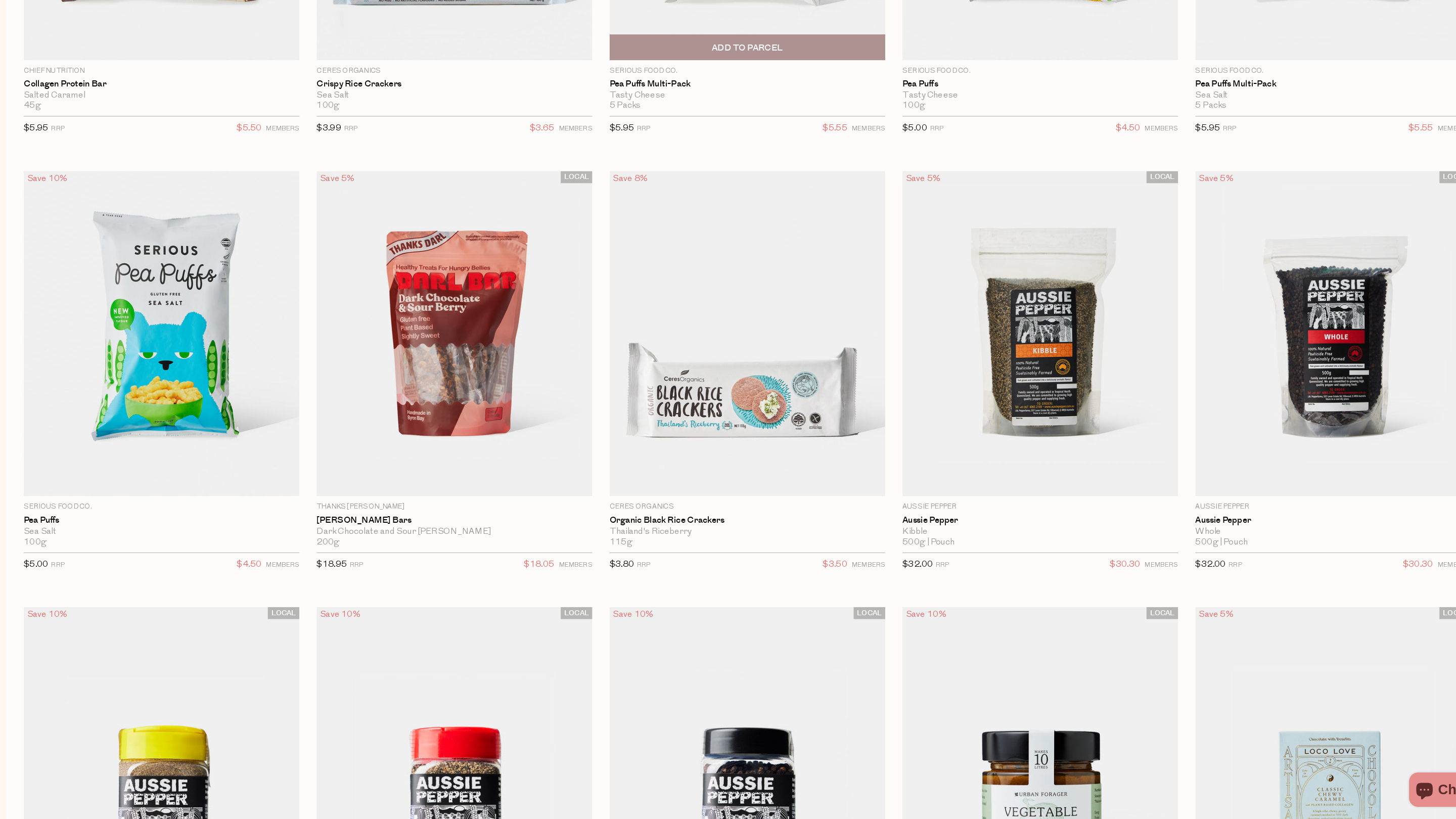
scroll to position [2541, 0]
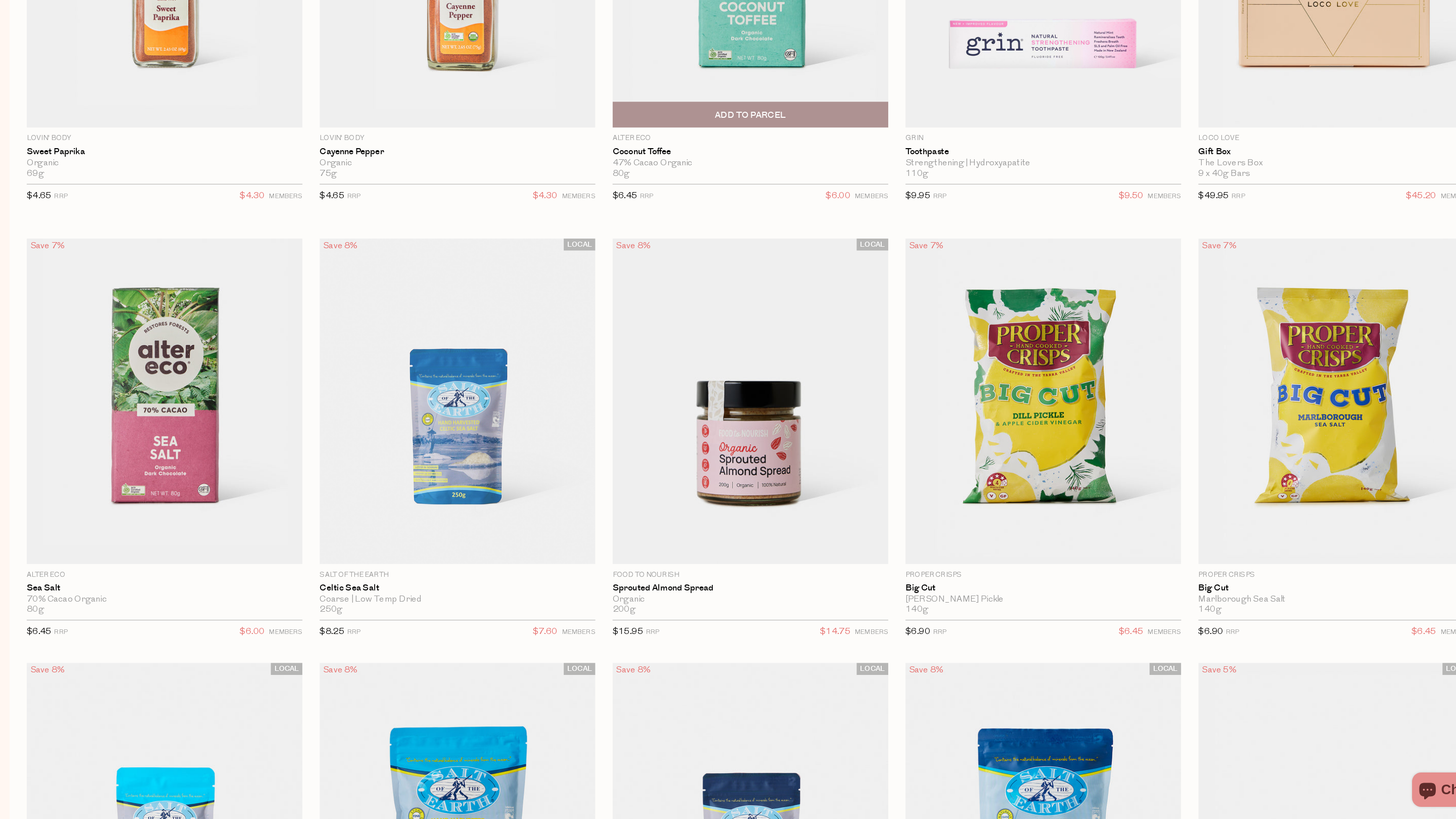
scroll to position [3682, 0]
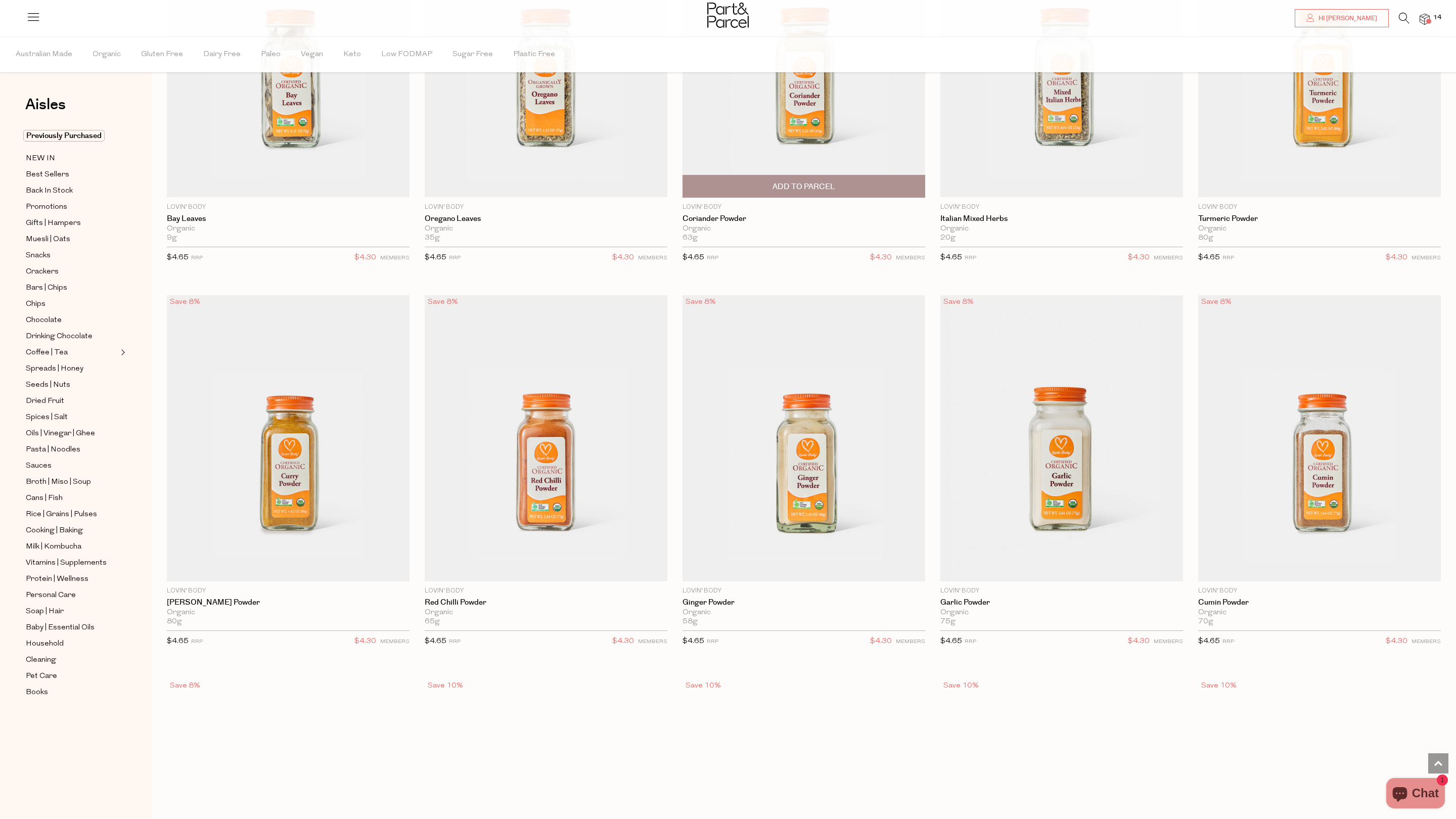
scroll to position [8984, 0]
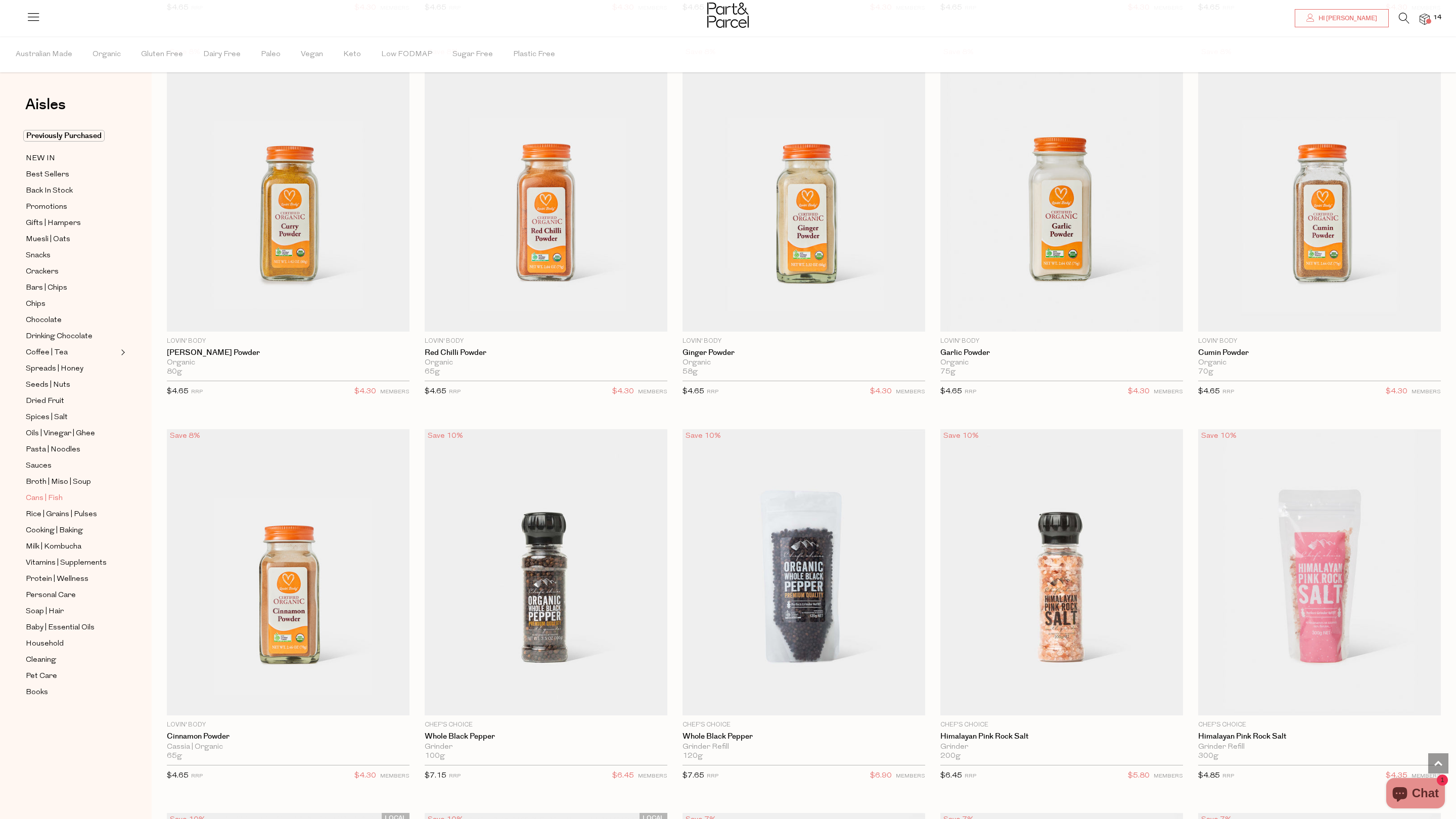
click at [58, 496] on span "Cans | Fish" at bounding box center [44, 499] width 37 height 12
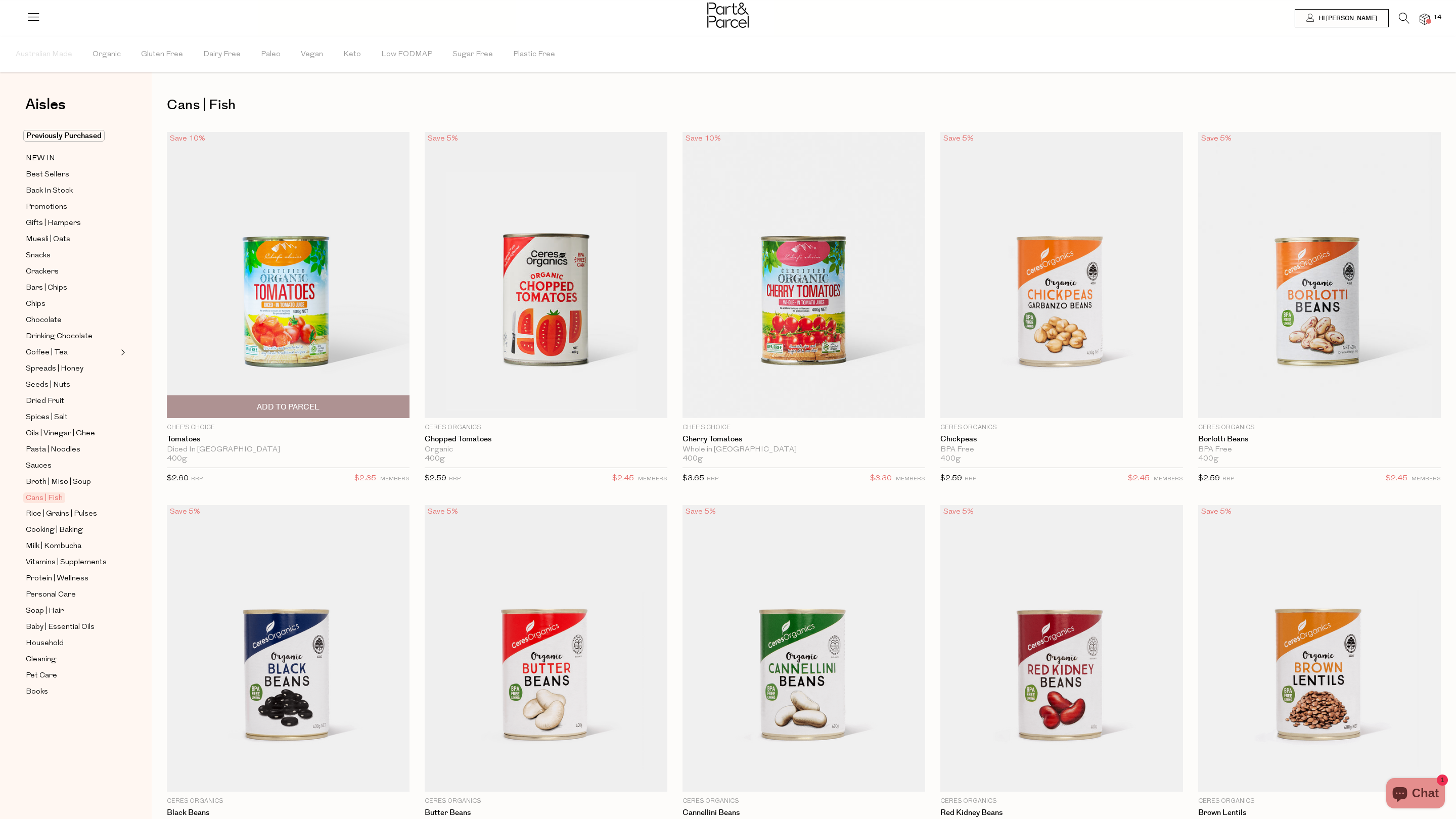
type input "14"
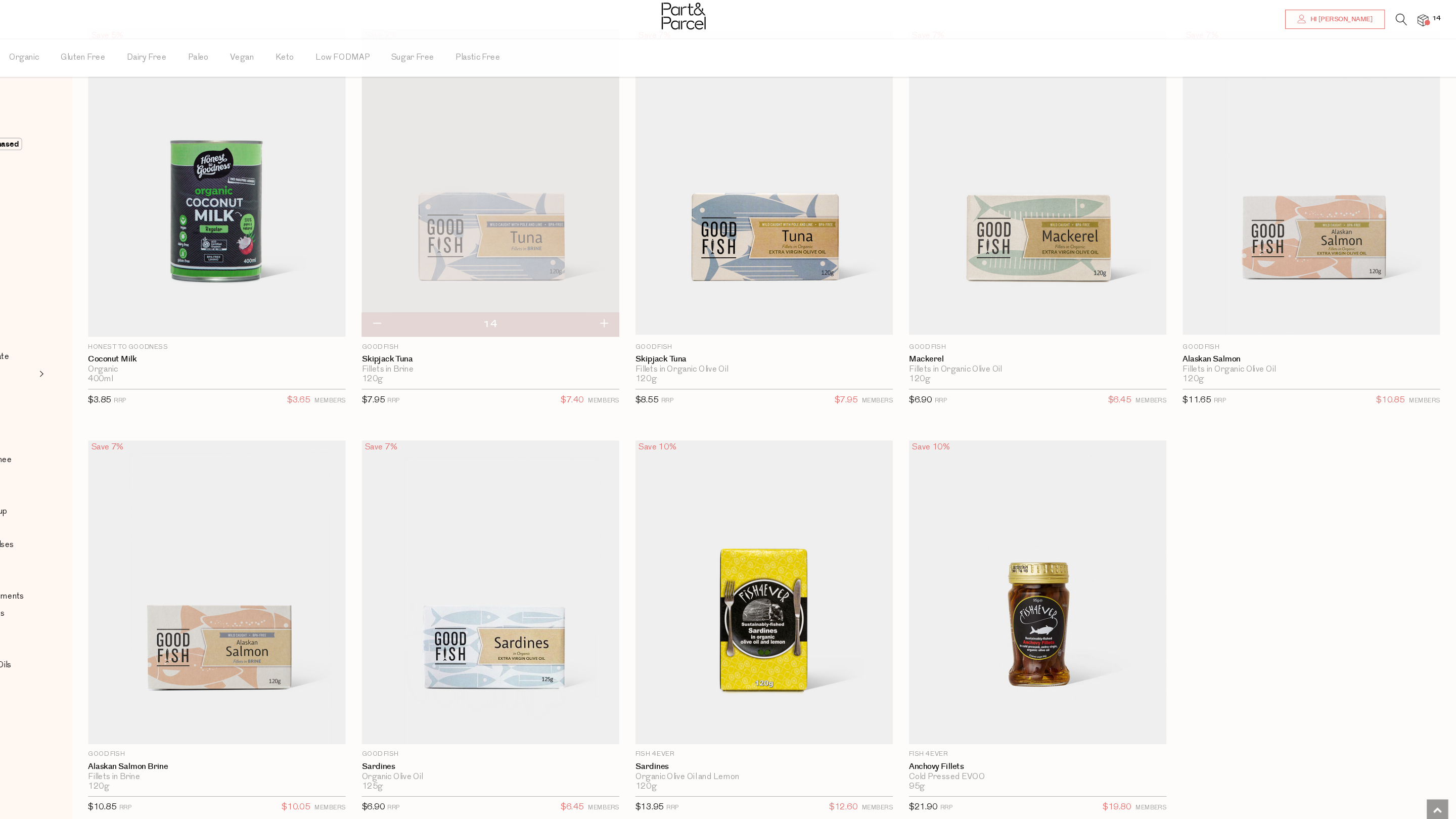
scroll to position [1238, 0]
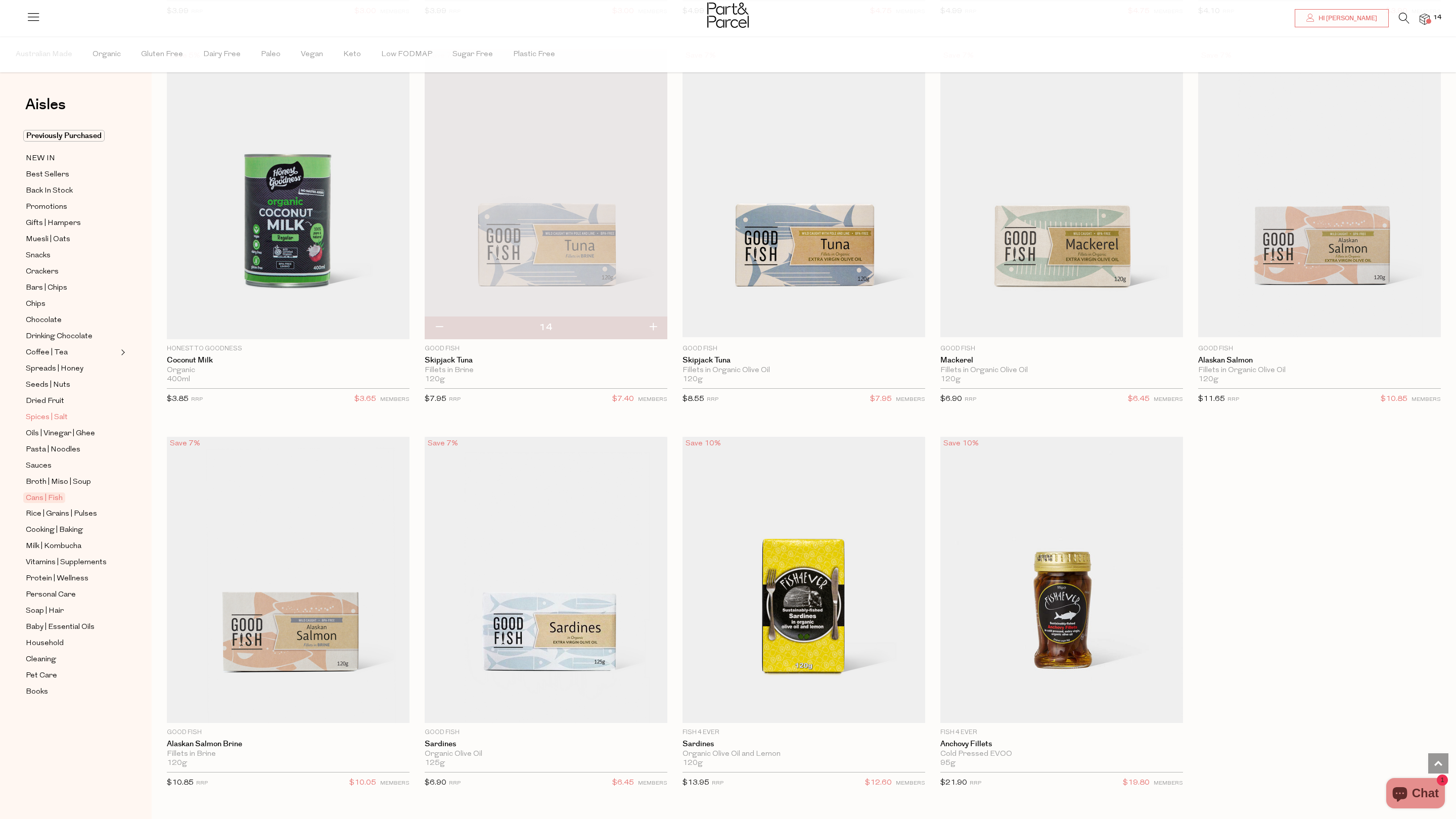
click at [62, 414] on span "Spices | Salt" at bounding box center [47, 417] width 42 height 12
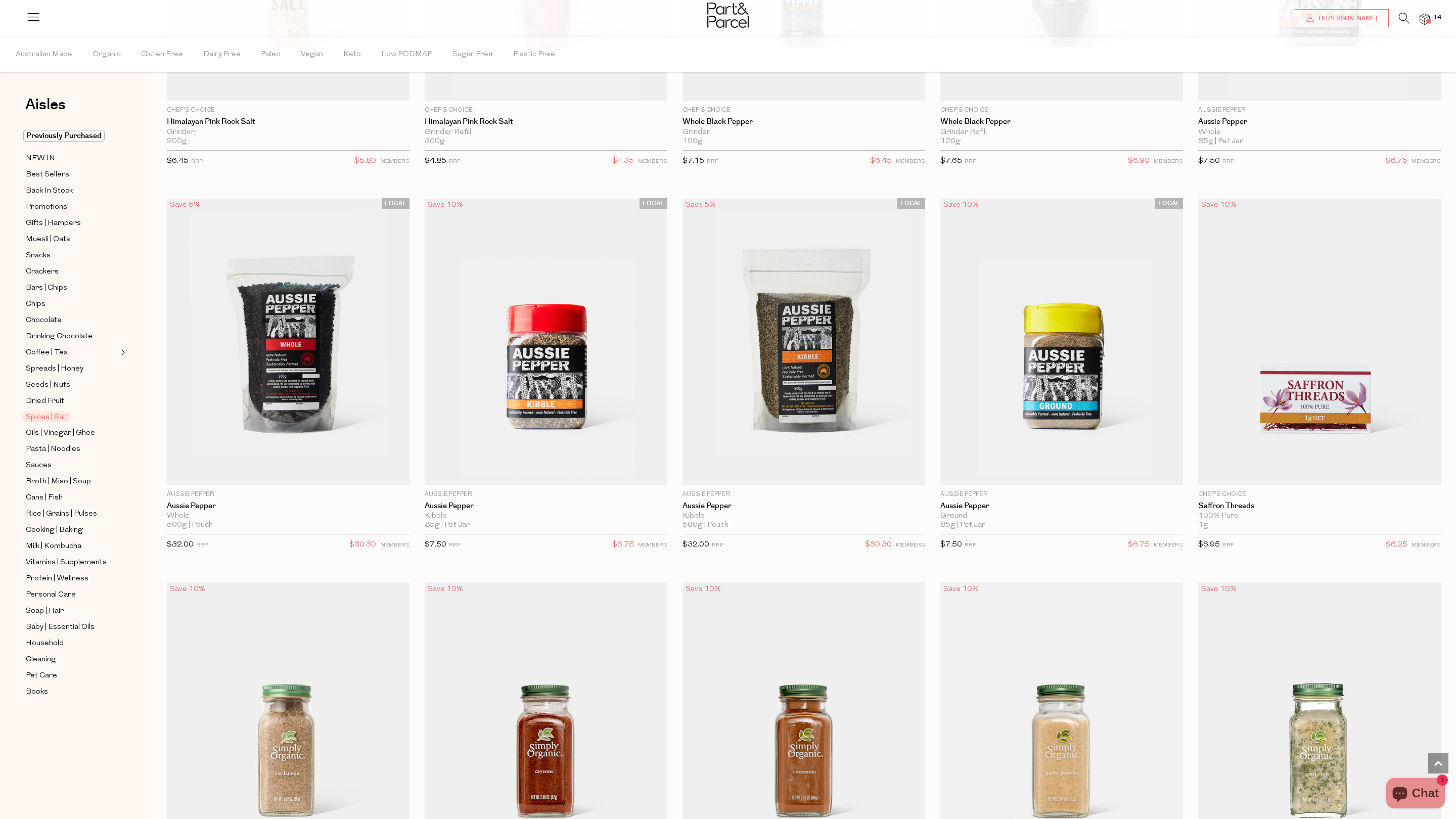
scroll to position [1131, 0]
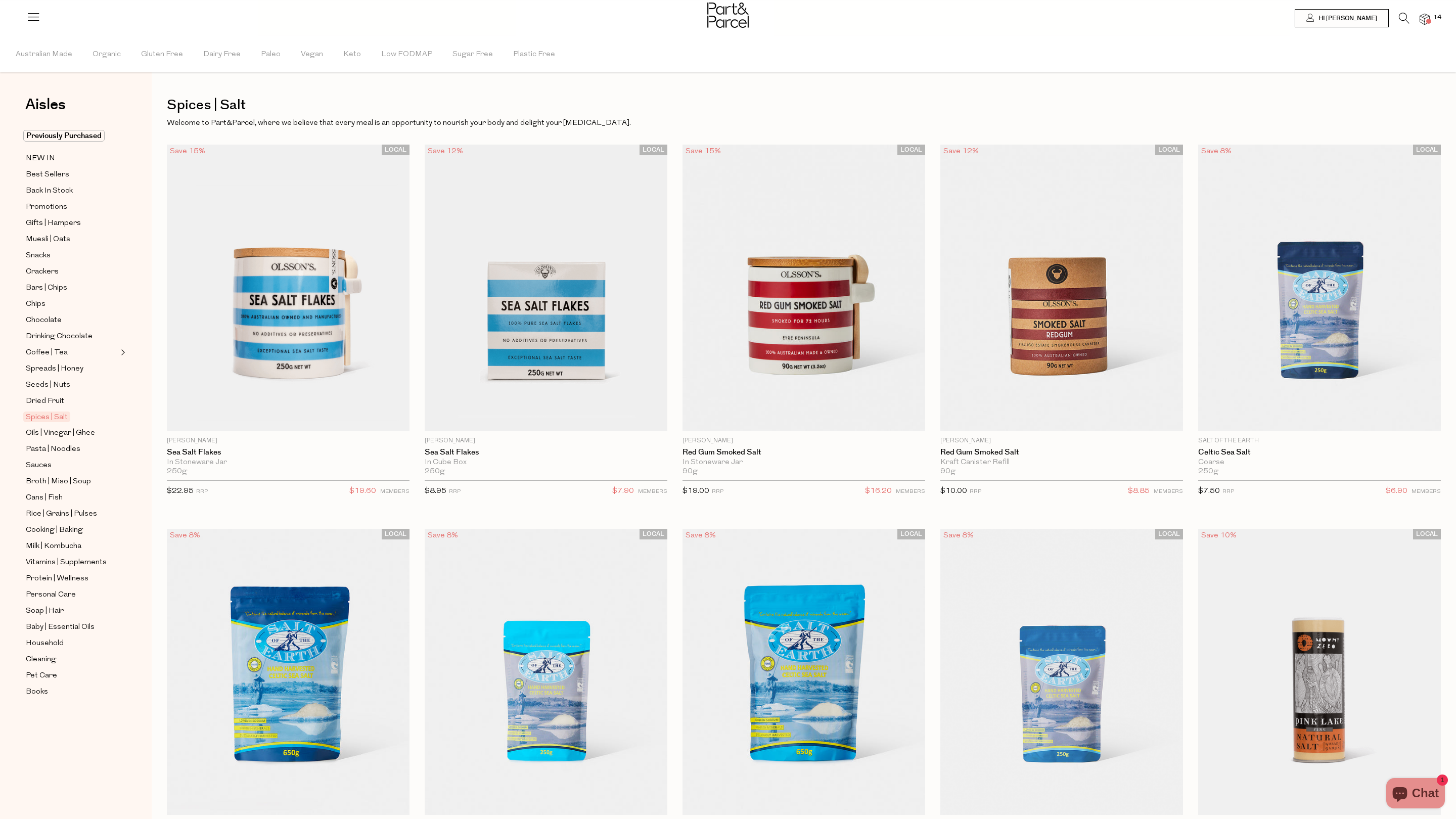
click at [1432, 14] on span "14" at bounding box center [1437, 17] width 13 height 9
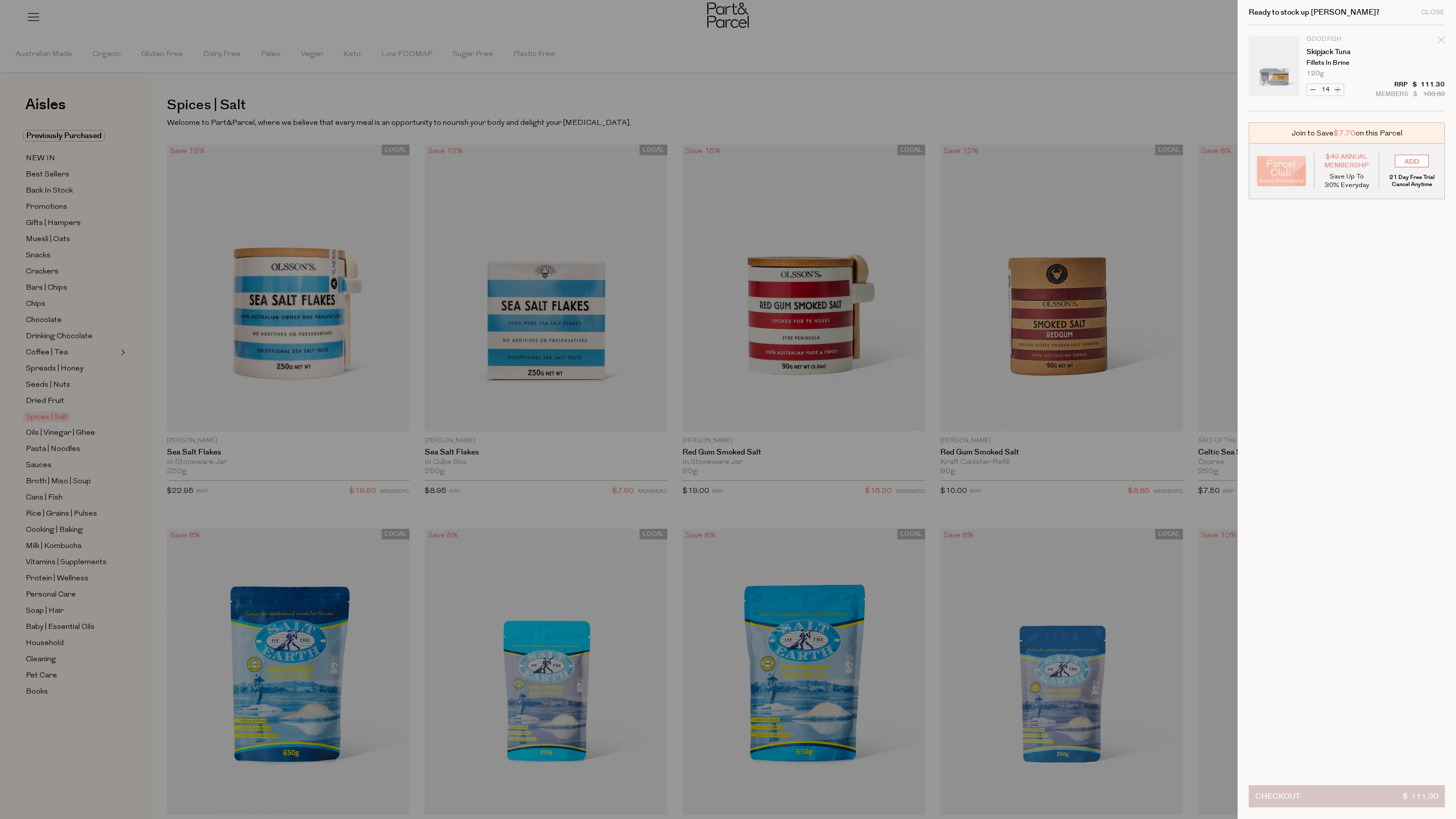
click at [1313, 793] on button "Checkout $ 111.30" at bounding box center [1347, 796] width 196 height 22
